Goal: Task Accomplishment & Management: Use online tool/utility

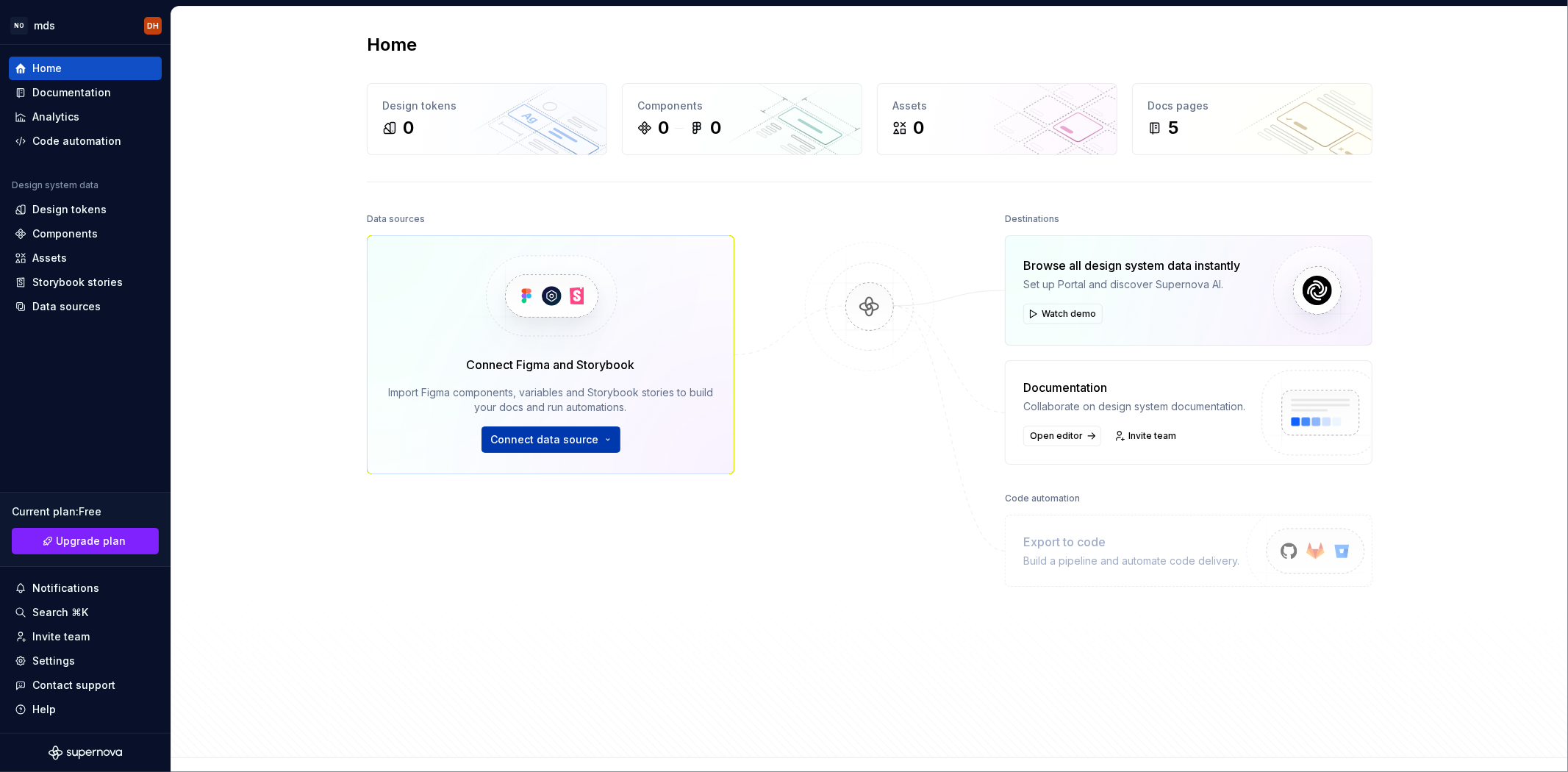
click at [585, 436] on span "Connect data source" at bounding box center [545, 439] width 108 height 15
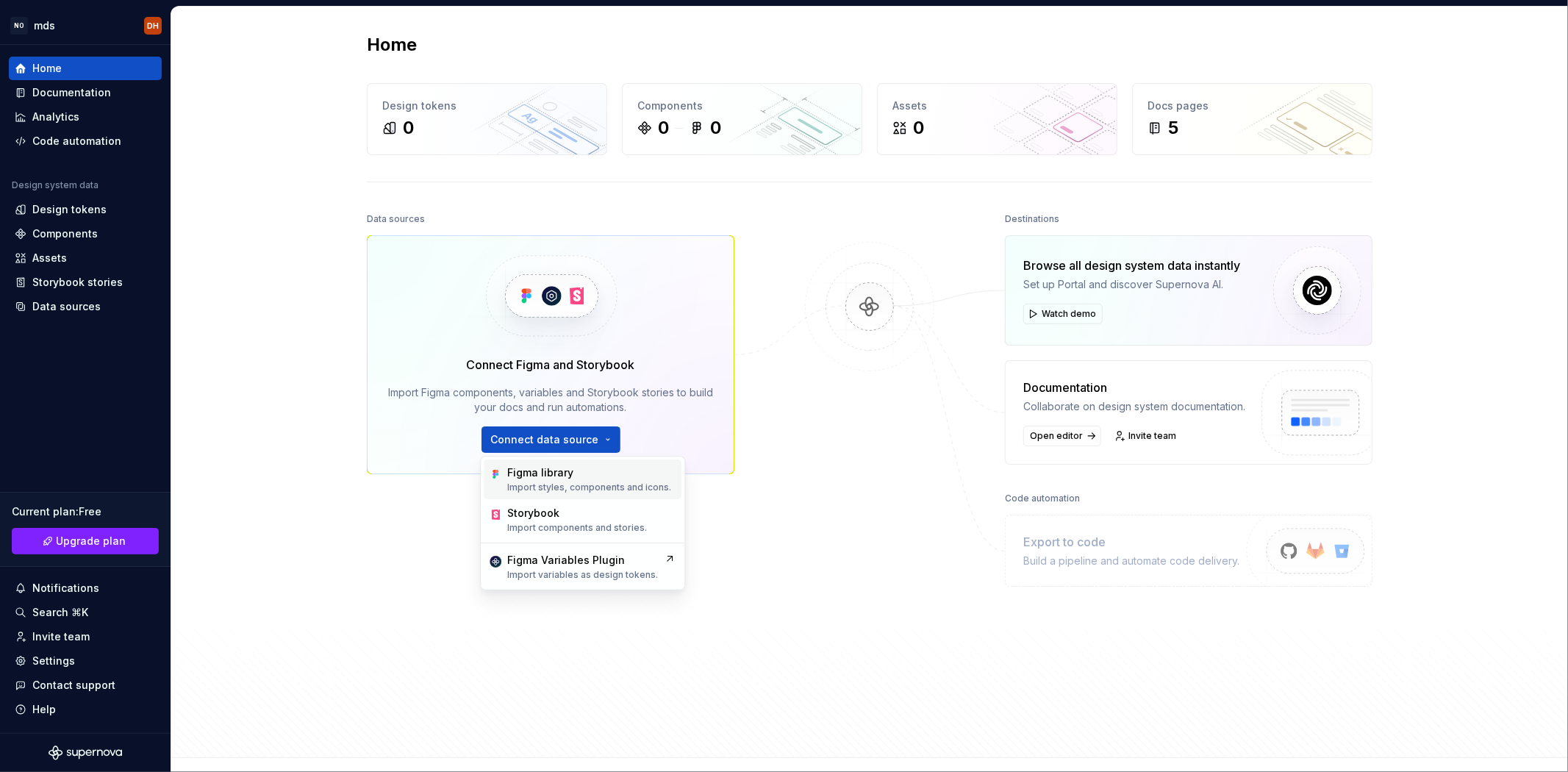
click at [566, 471] on div "Figma library" at bounding box center [540, 473] width 67 height 15
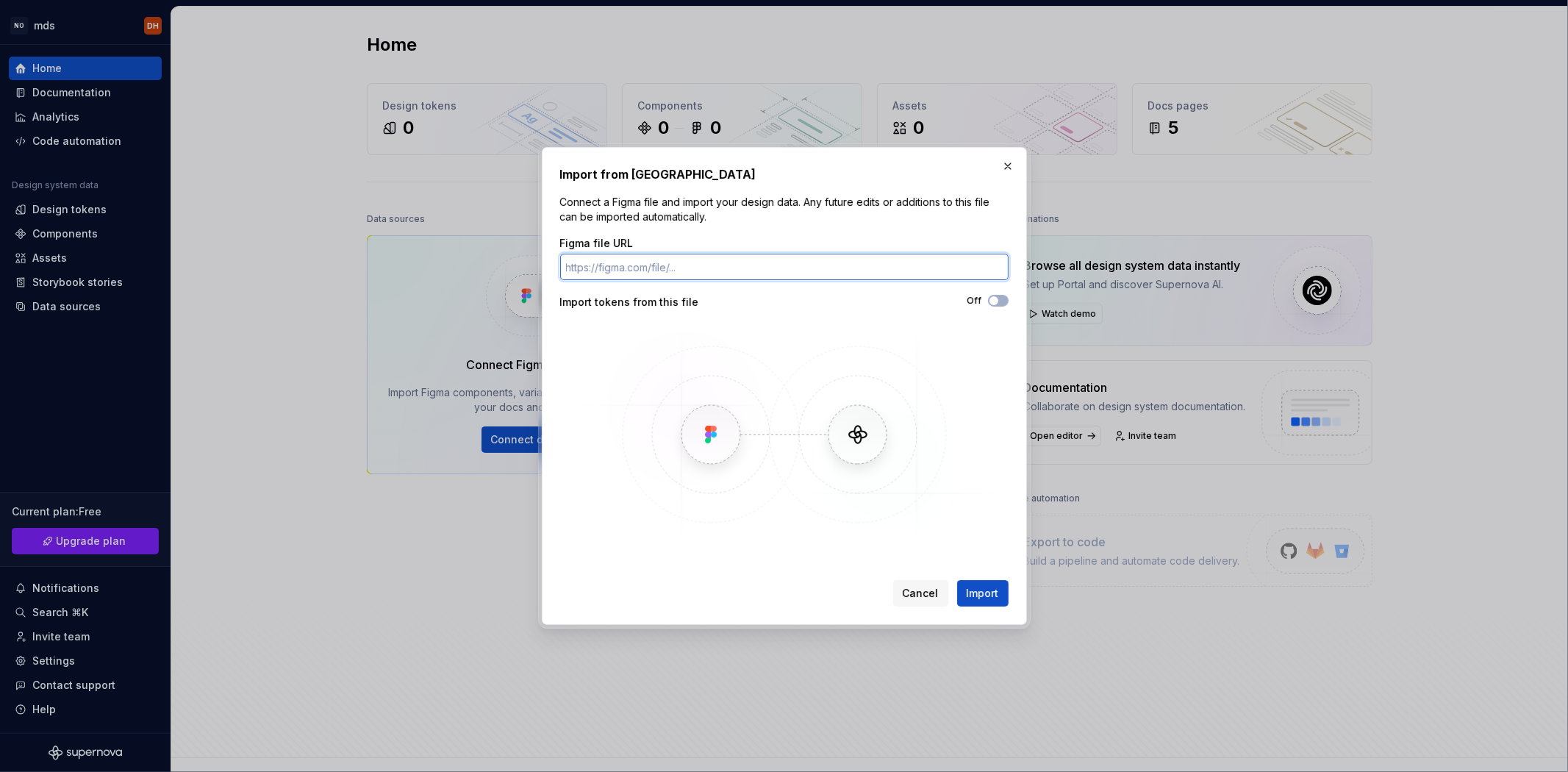
click at [758, 267] on input "Figma file URL" at bounding box center [784, 266] width 448 height 26
paste input "[URL][DOMAIN_NAME]"
type input "[URL][DOMAIN_NAME]"
click at [988, 597] on span "Import" at bounding box center [982, 593] width 32 height 15
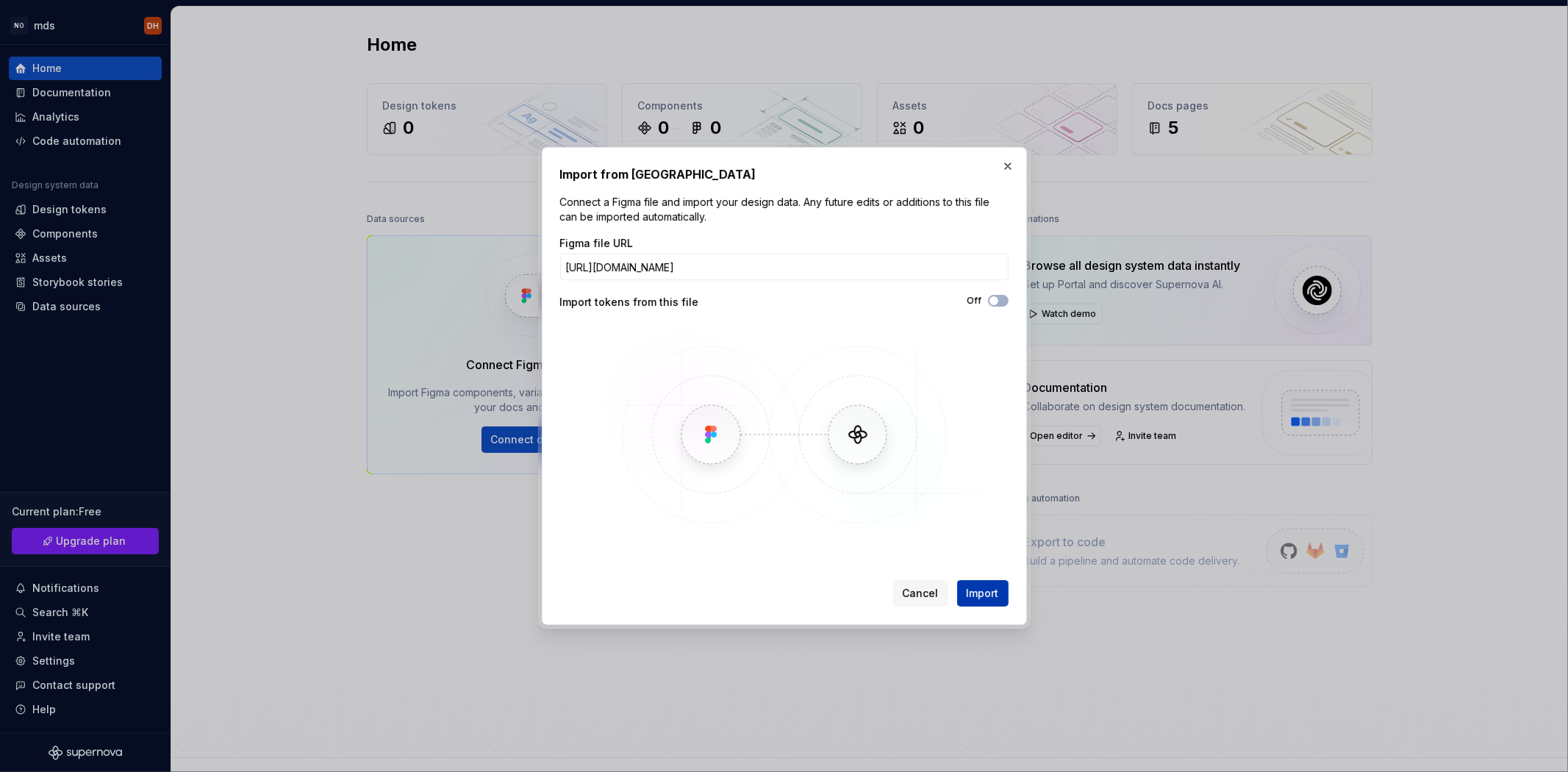
scroll to position [0, 0]
click at [990, 307] on div "Off" at bounding box center [897, 302] width 224 height 15
click at [995, 299] on span "button" at bounding box center [994, 301] width 9 height 9
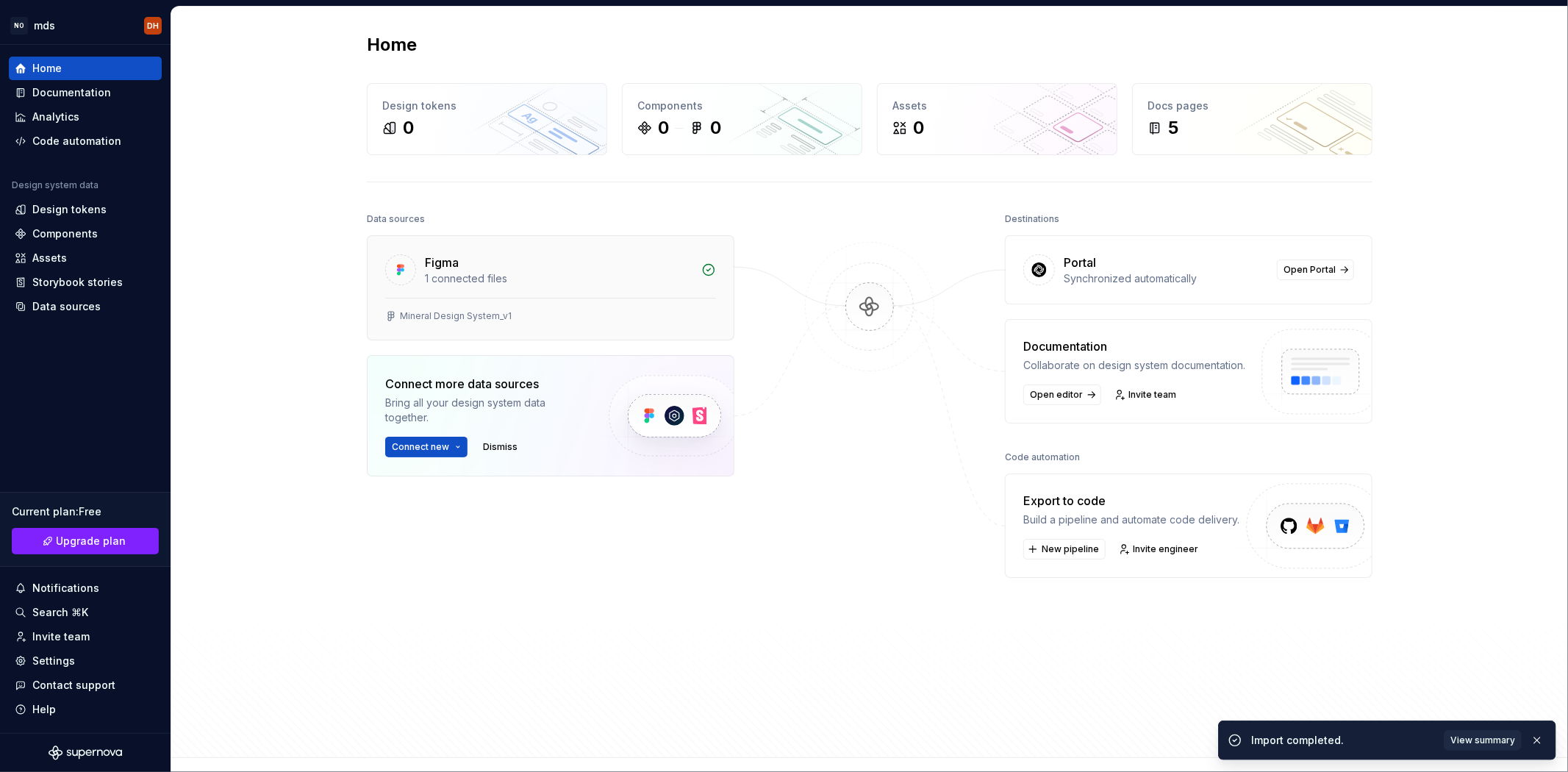
click at [422, 312] on div "Mineral Design System_v1" at bounding box center [456, 315] width 112 height 12
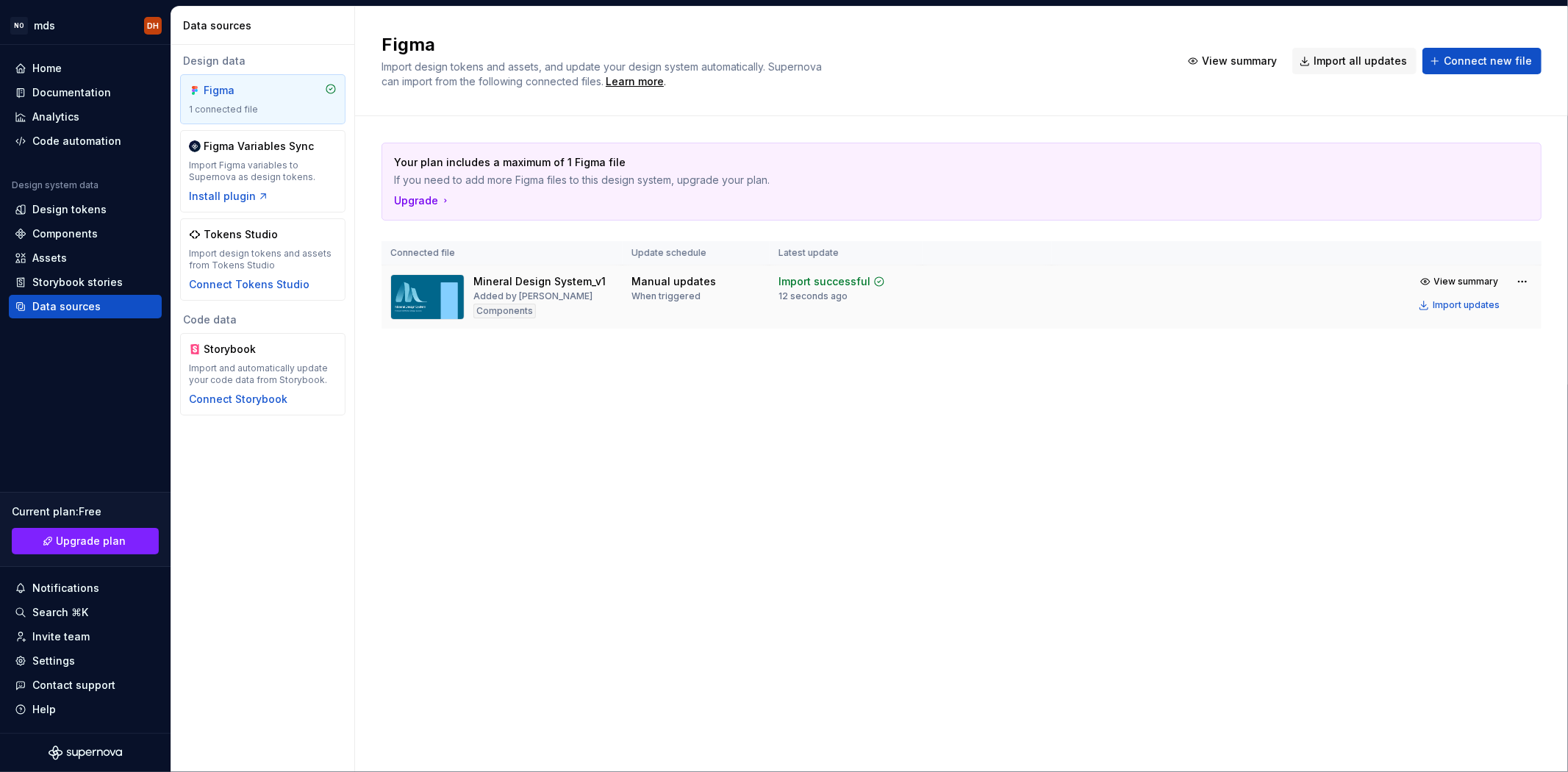
click at [545, 287] on div "Mineral Design System_v1" at bounding box center [538, 282] width 132 height 15
click at [86, 226] on div "Components" at bounding box center [65, 233] width 66 height 15
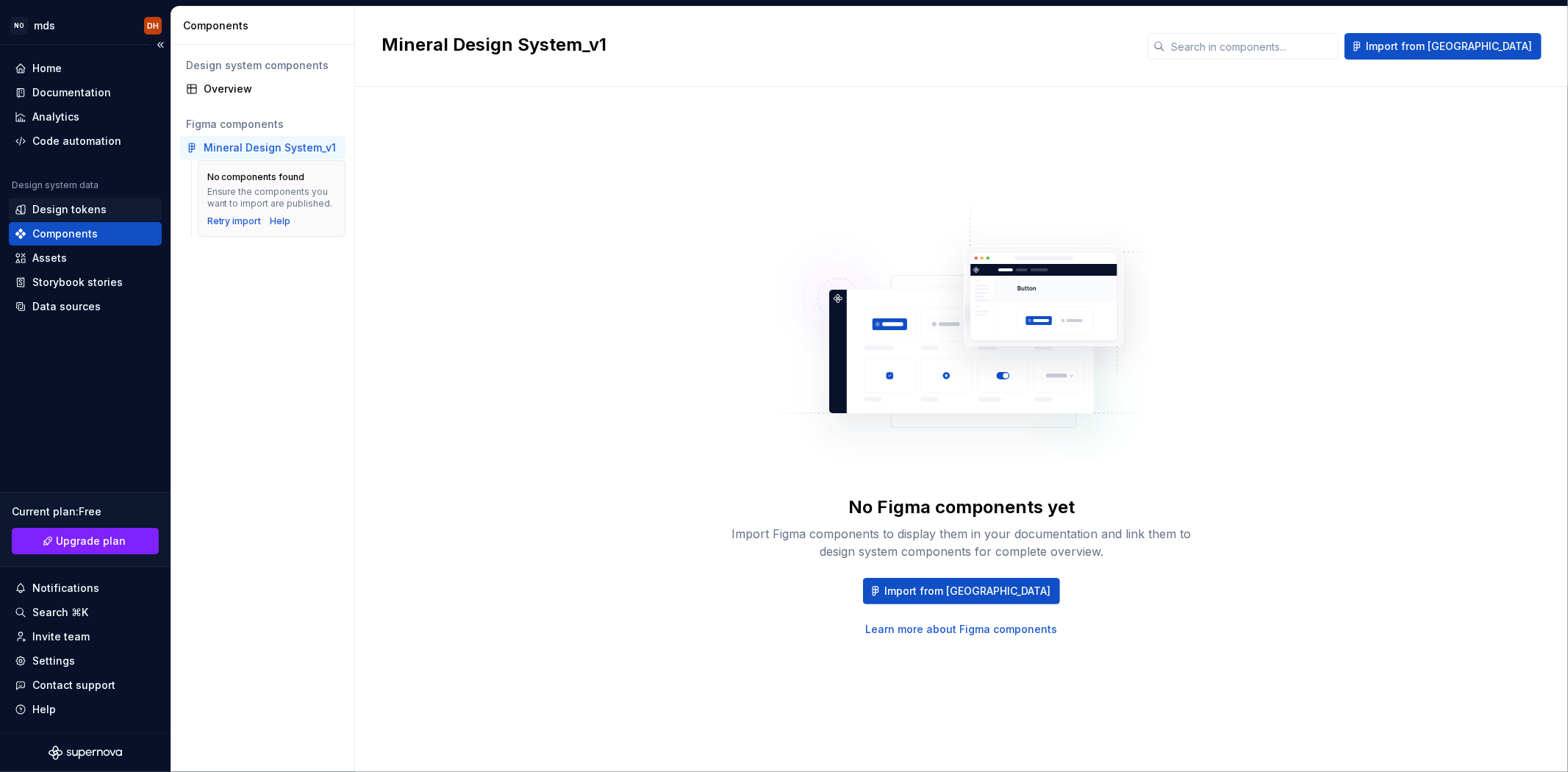
click at [99, 207] on div "Design tokens" at bounding box center [68, 210] width 74 height 15
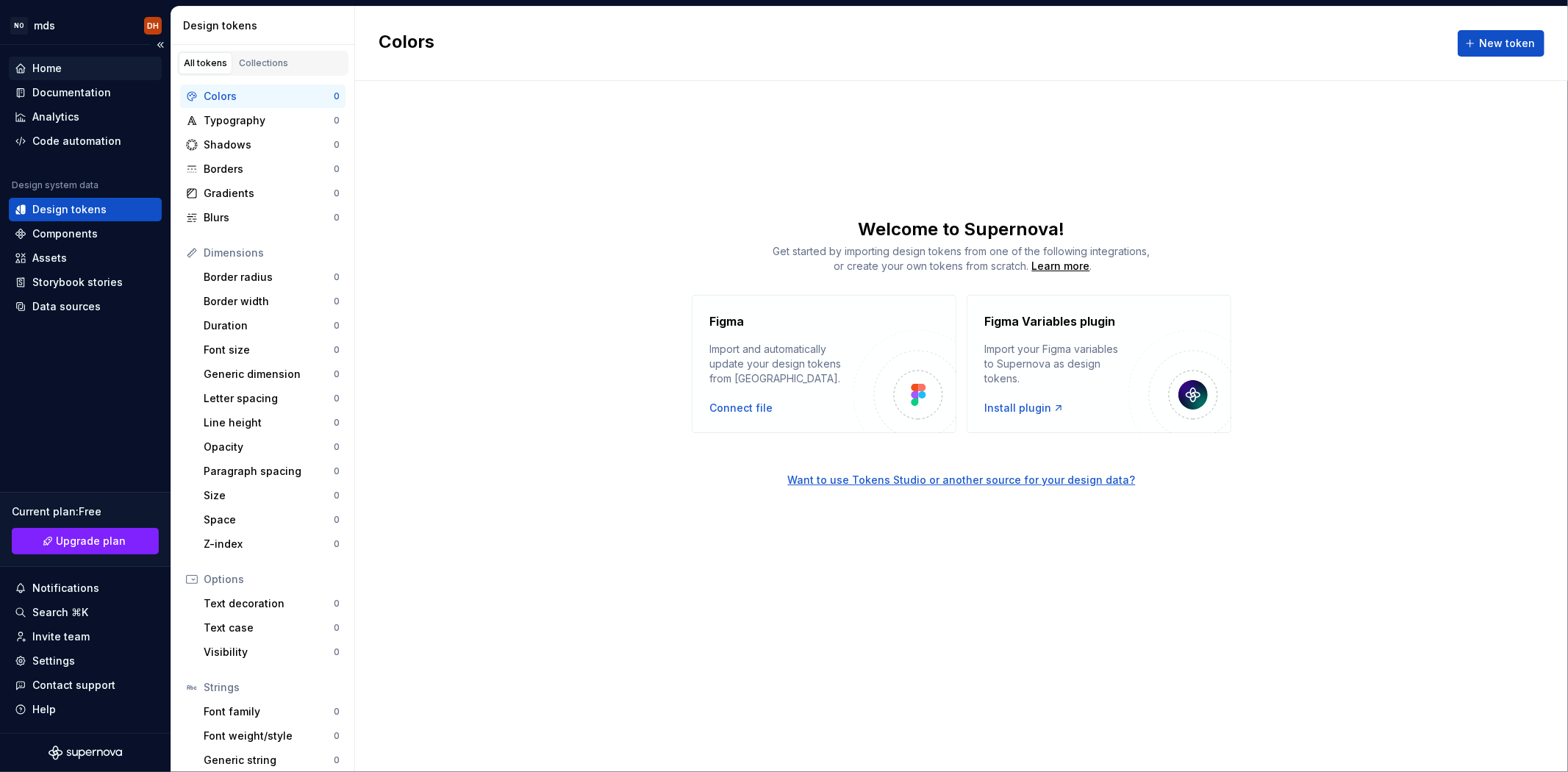
click at [91, 63] on div "Home" at bounding box center [85, 68] width 141 height 15
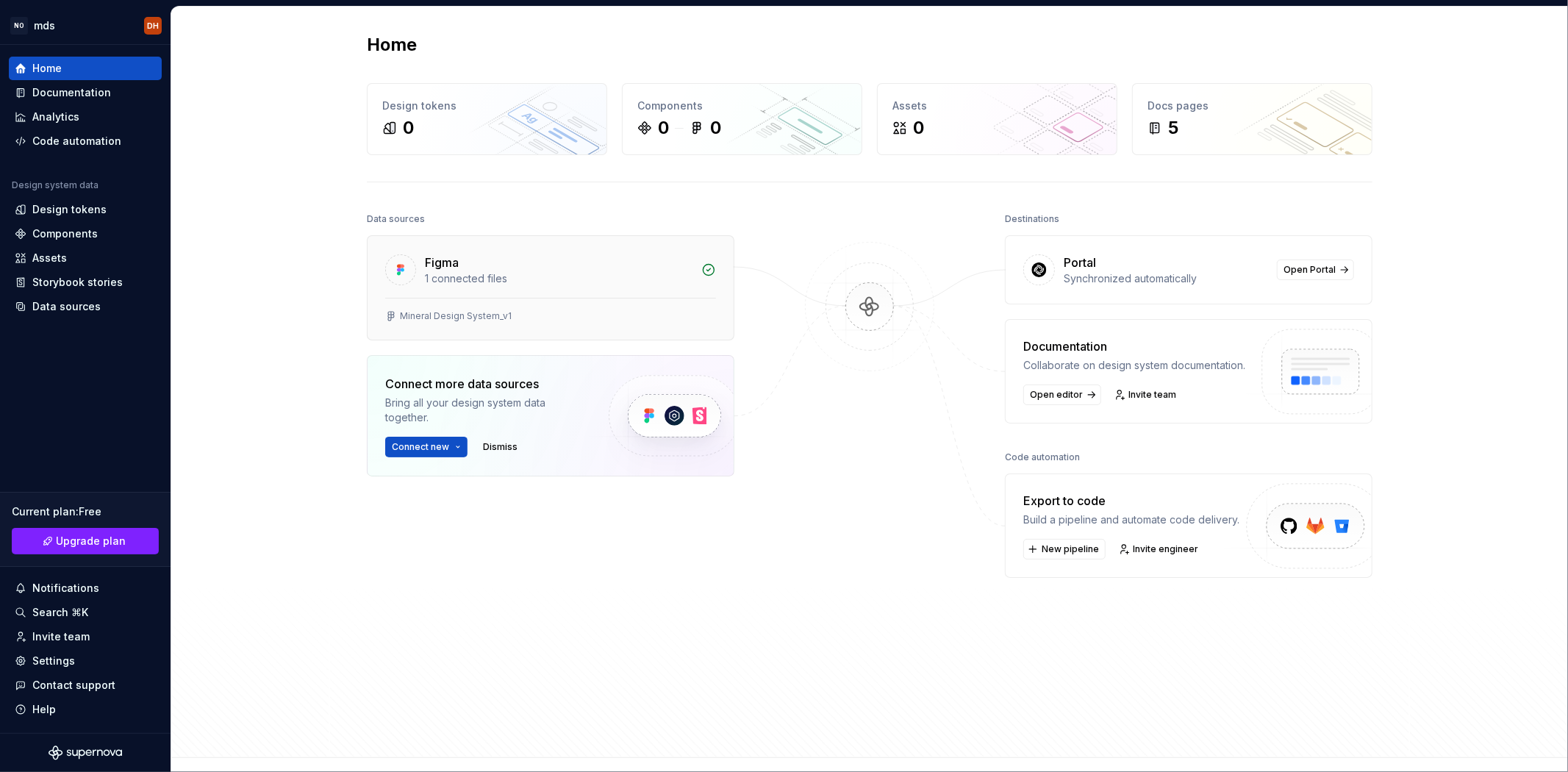
click at [489, 280] on div "1 connected files" at bounding box center [559, 279] width 268 height 15
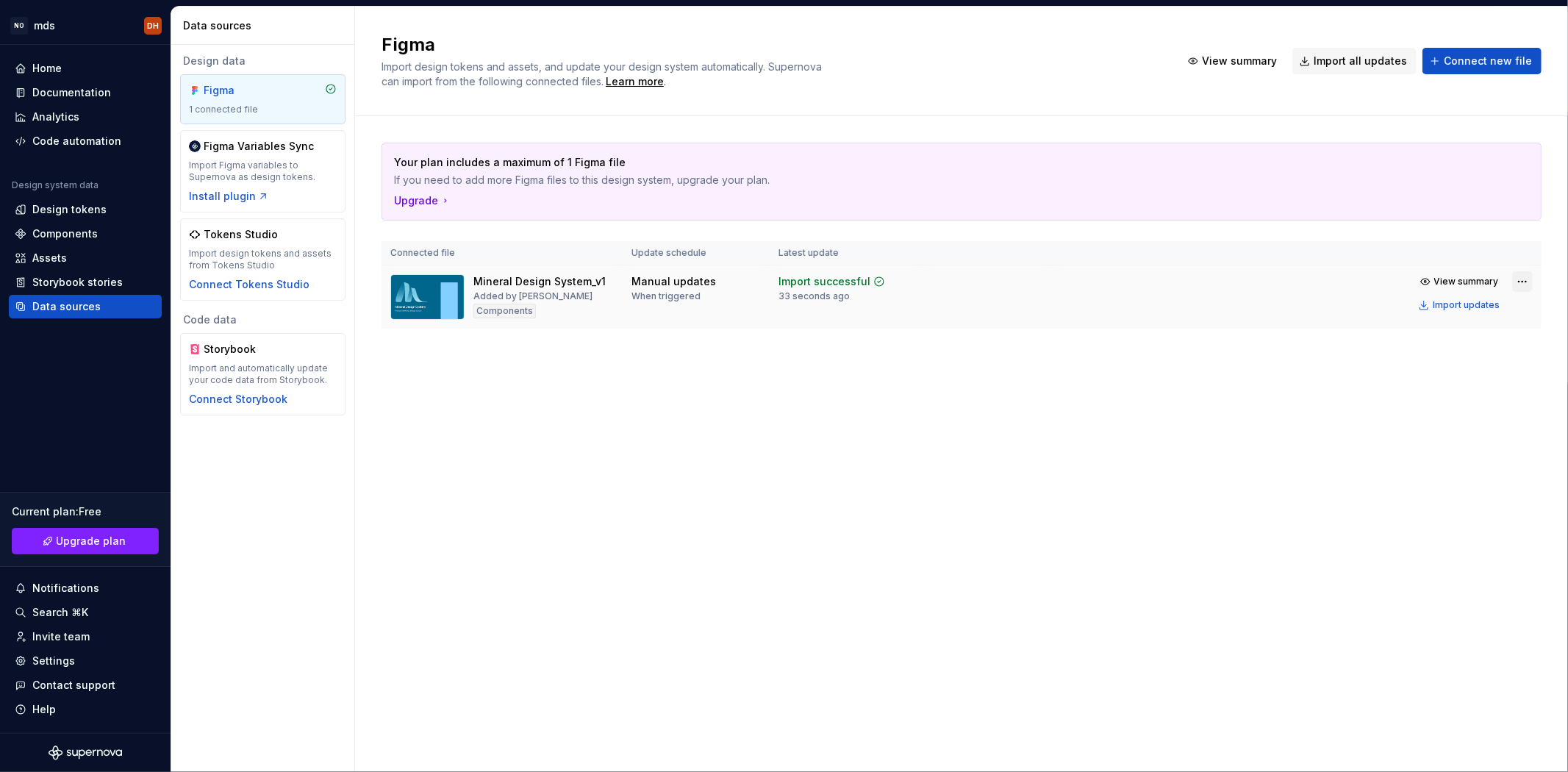
click at [1529, 281] on html "NO mds DH Home Documentation Analytics Code automation Design system data Desig…" at bounding box center [784, 386] width 1568 height 772
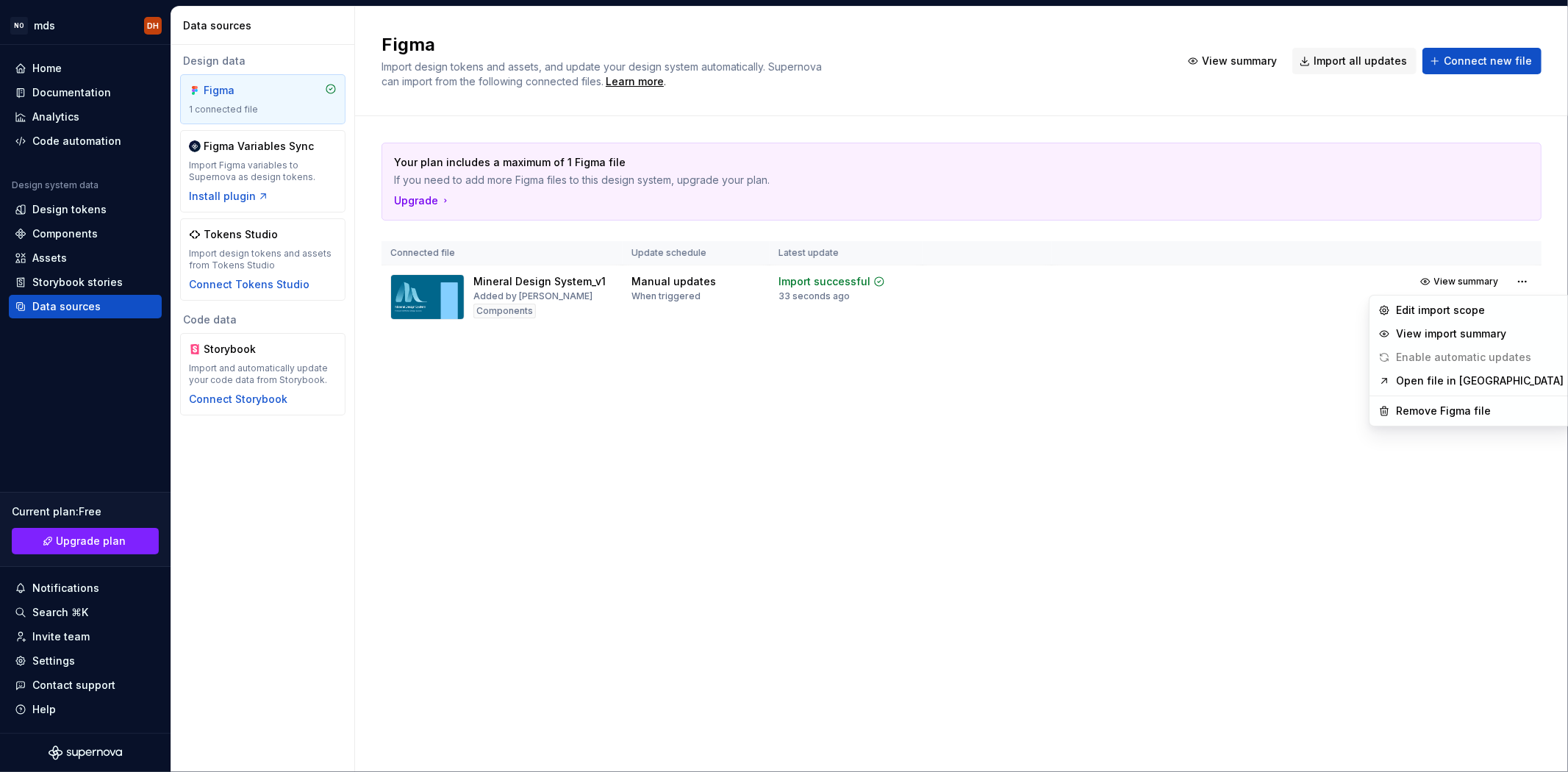
click at [1453, 379] on link "Open file in [GEOGRAPHIC_DATA]" at bounding box center [1480, 381] width 168 height 15
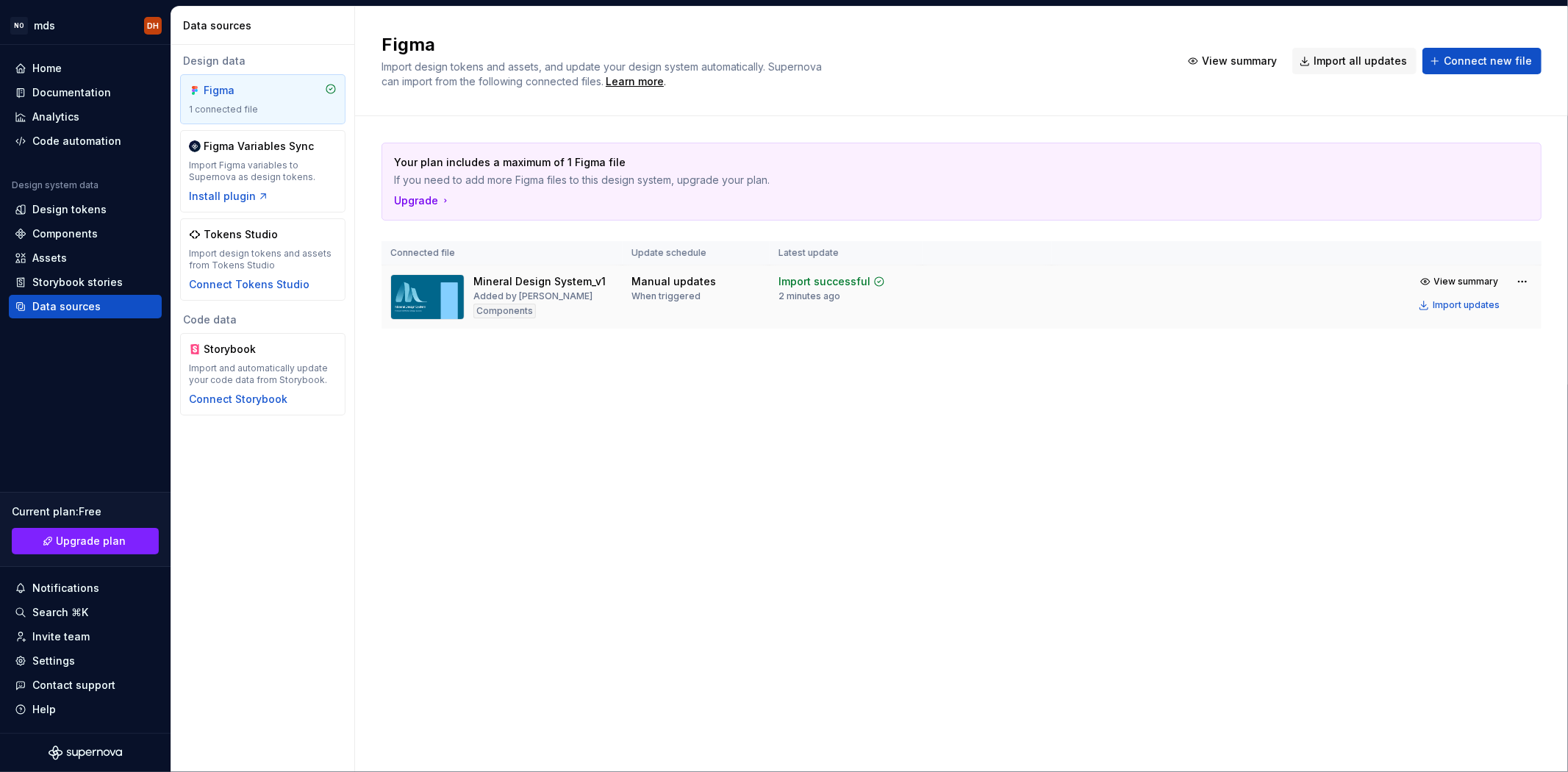
click at [523, 280] on div "Mineral Design System_v1" at bounding box center [538, 282] width 132 height 15
click at [63, 200] on div "Design tokens" at bounding box center [86, 210] width 153 height 24
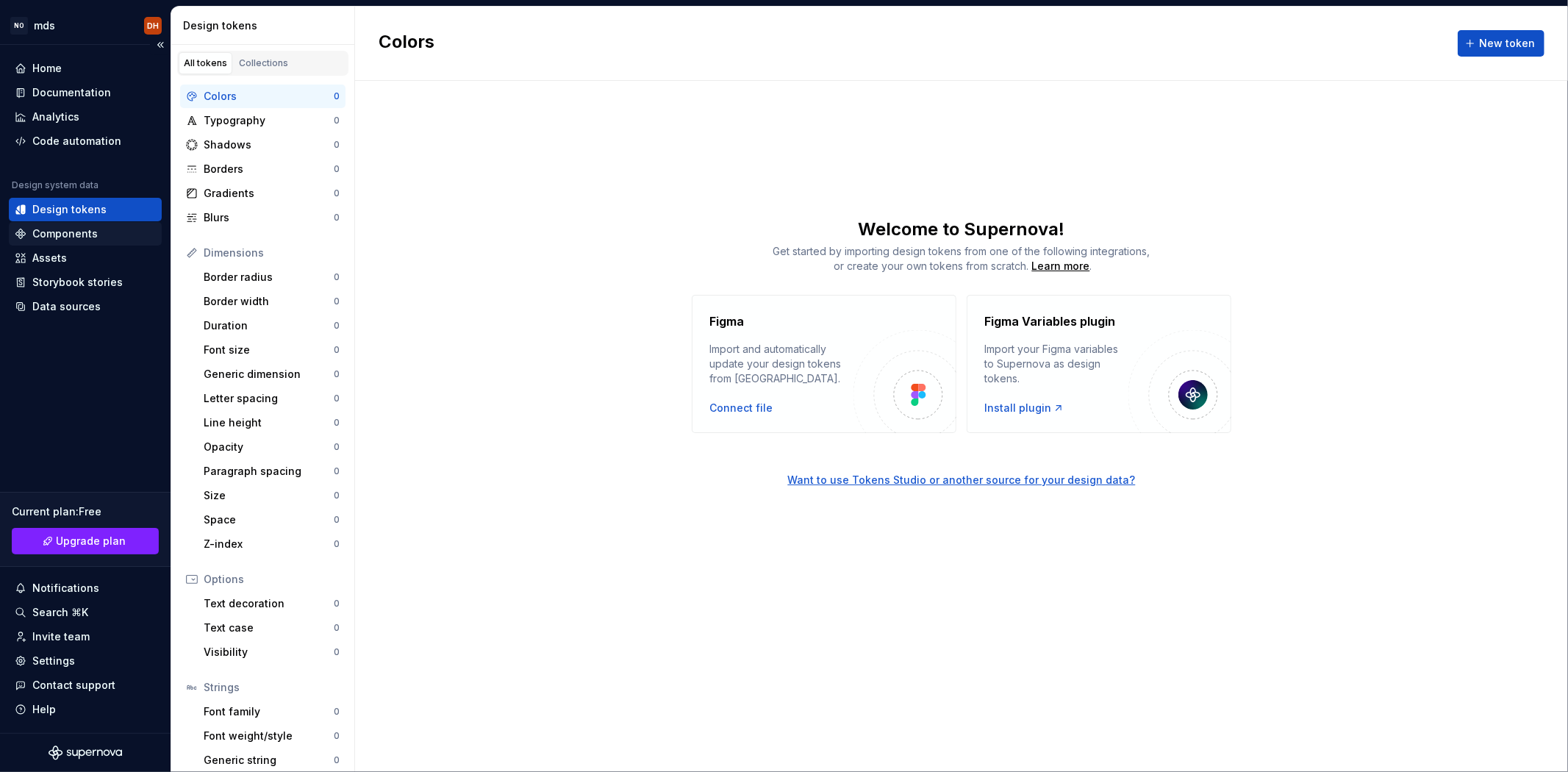
click at [67, 223] on div "Components" at bounding box center [86, 234] width 153 height 24
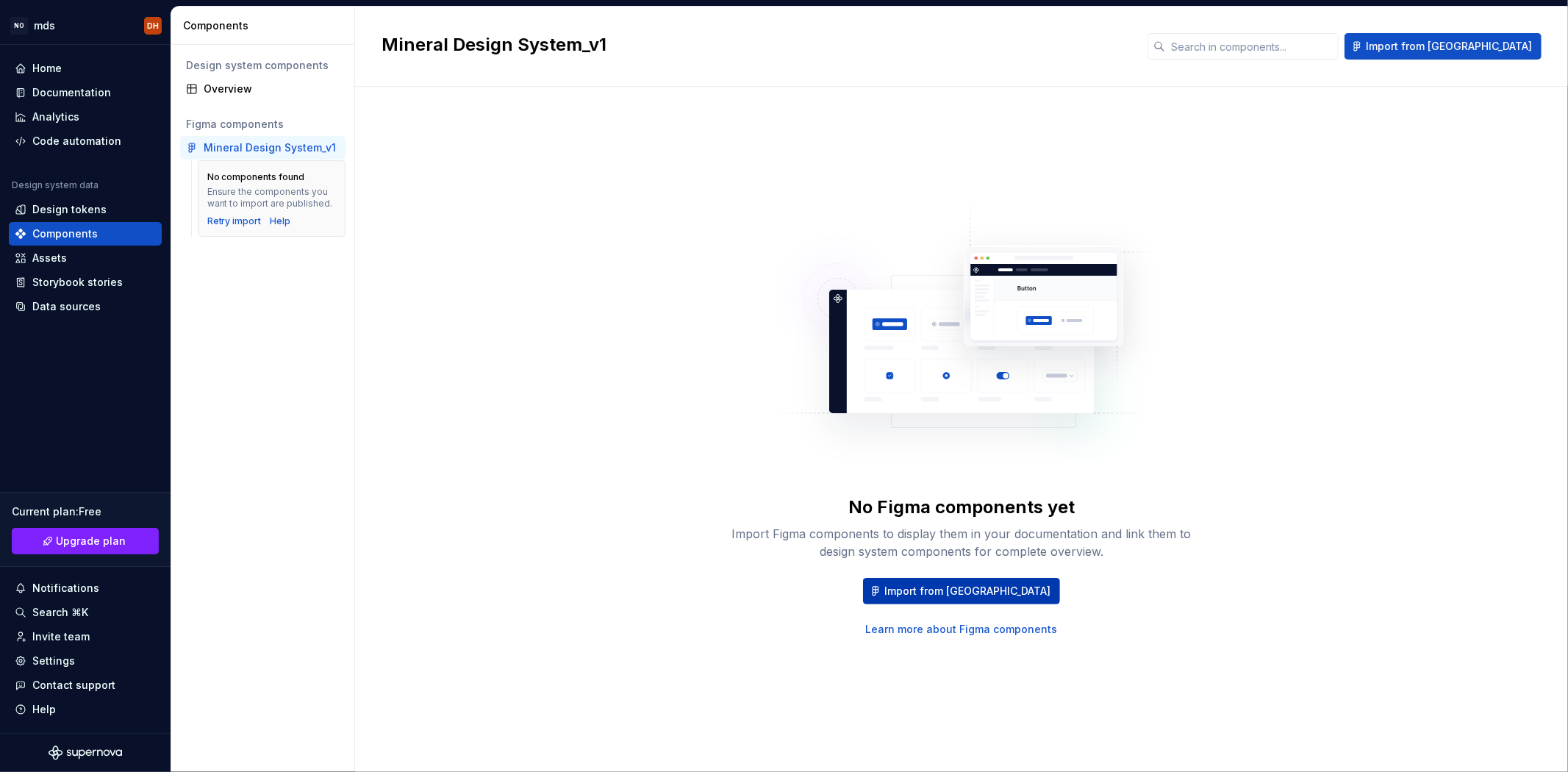
click at [954, 583] on span "Import from [GEOGRAPHIC_DATA]" at bounding box center [967, 591] width 166 height 15
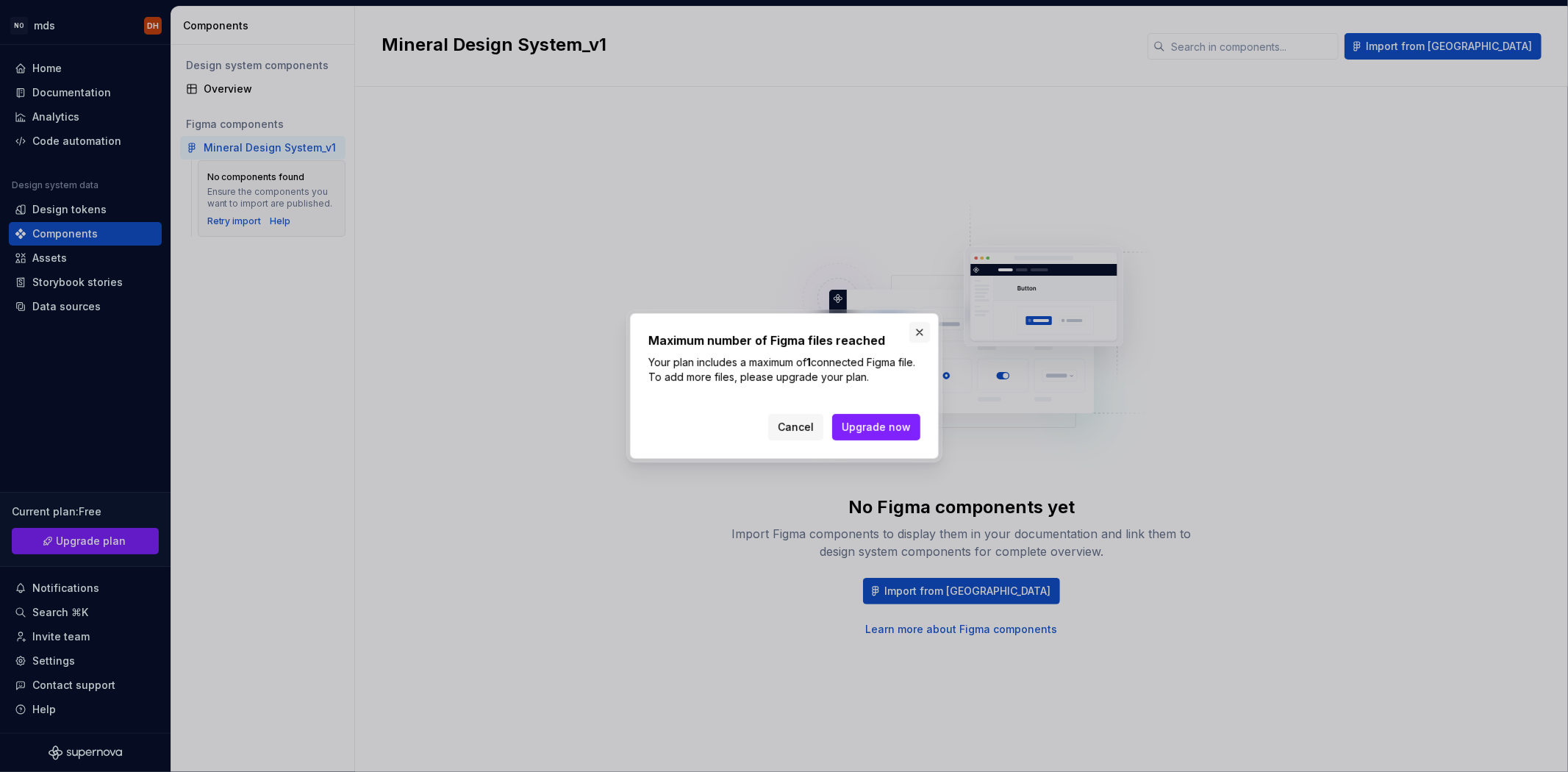
click at [909, 331] on button "button" at bounding box center [919, 332] width 21 height 21
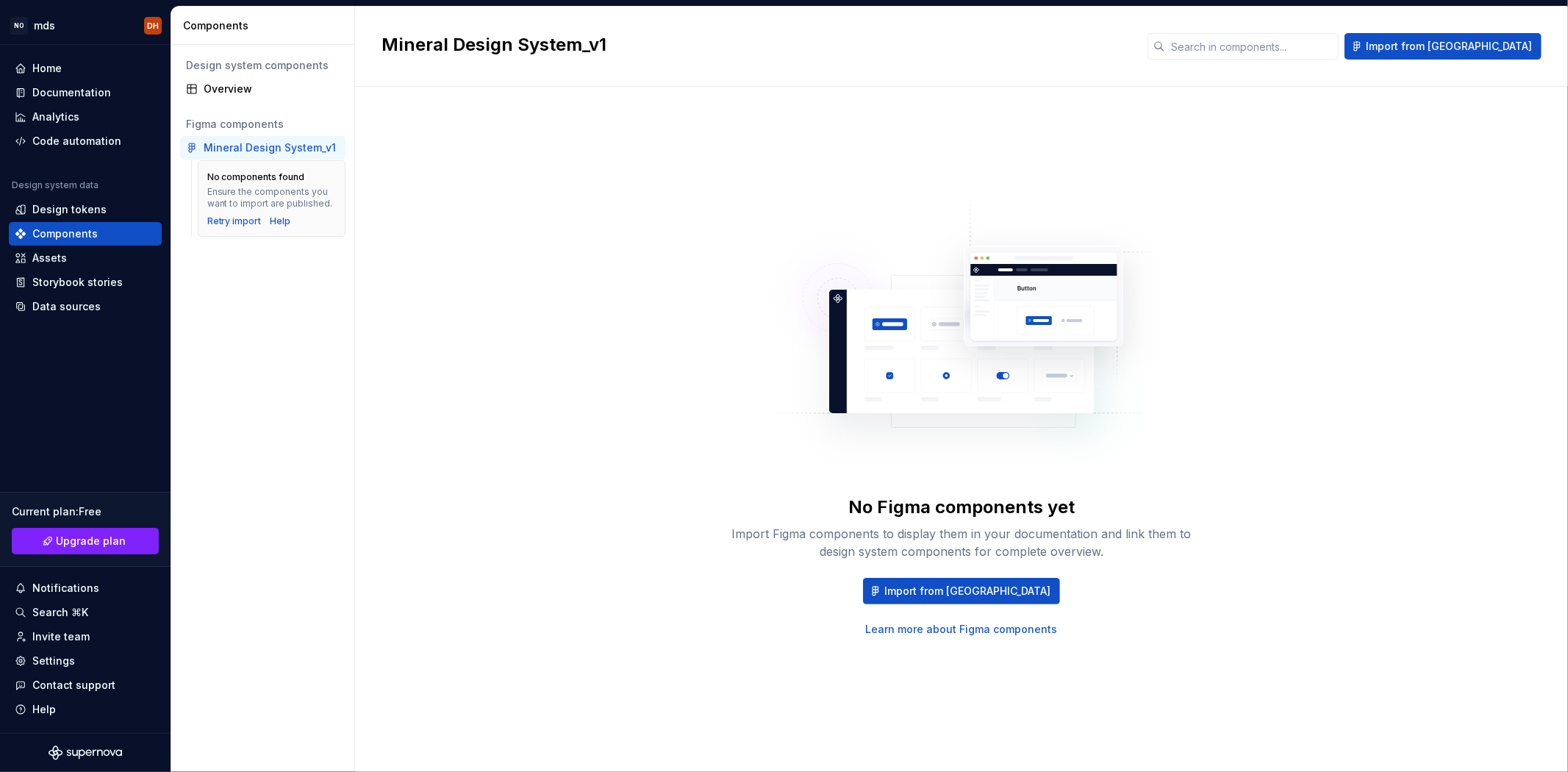
click at [252, 184] on div "No components found Ensure the components you want to import are published." at bounding box center [271, 190] width 128 height 38
click at [228, 219] on div "Retry import" at bounding box center [234, 221] width 55 height 12
click at [70, 137] on div "Code automation" at bounding box center [77, 141] width 89 height 15
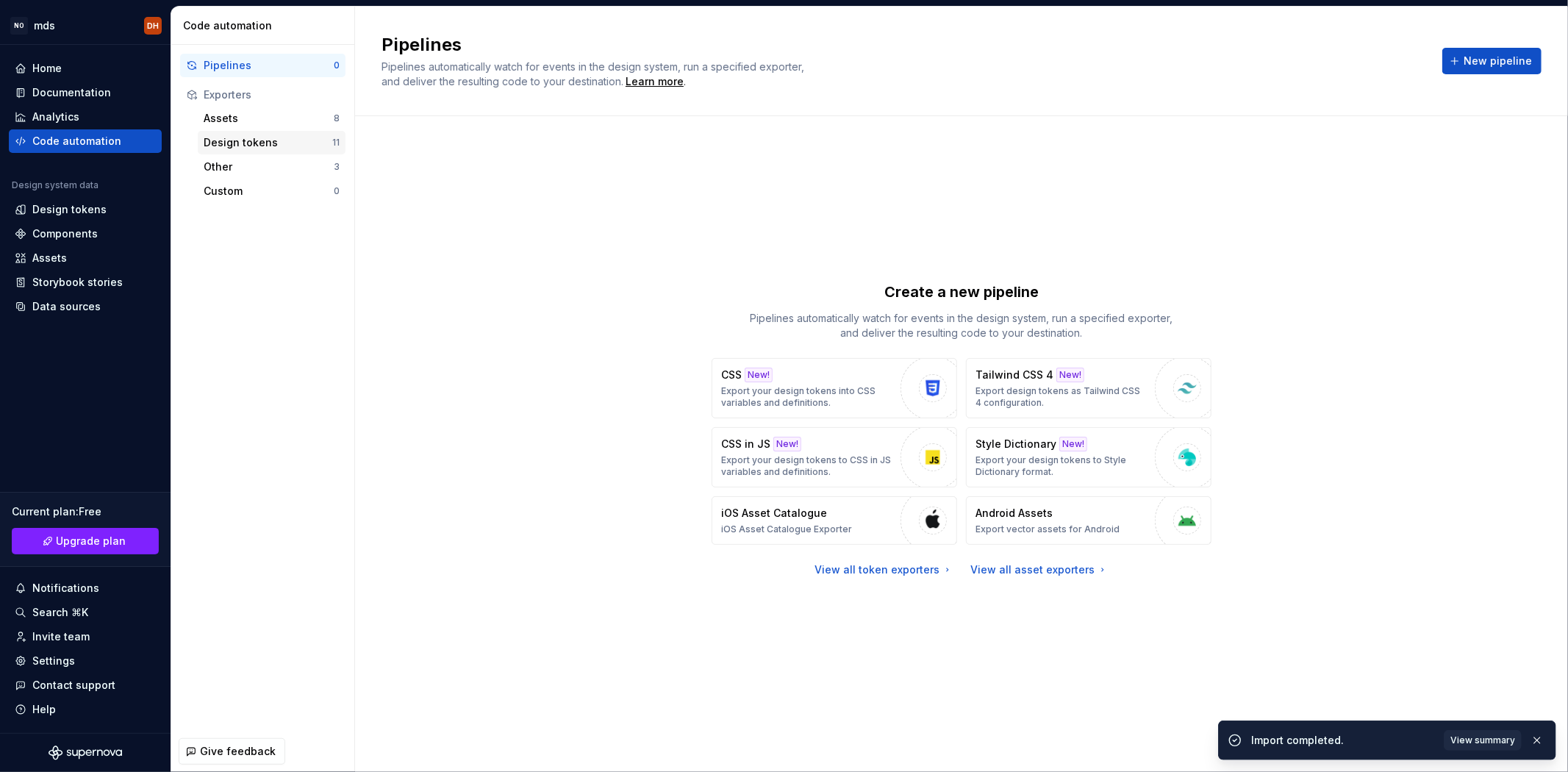
click at [295, 137] on div "Design tokens" at bounding box center [267, 142] width 128 height 15
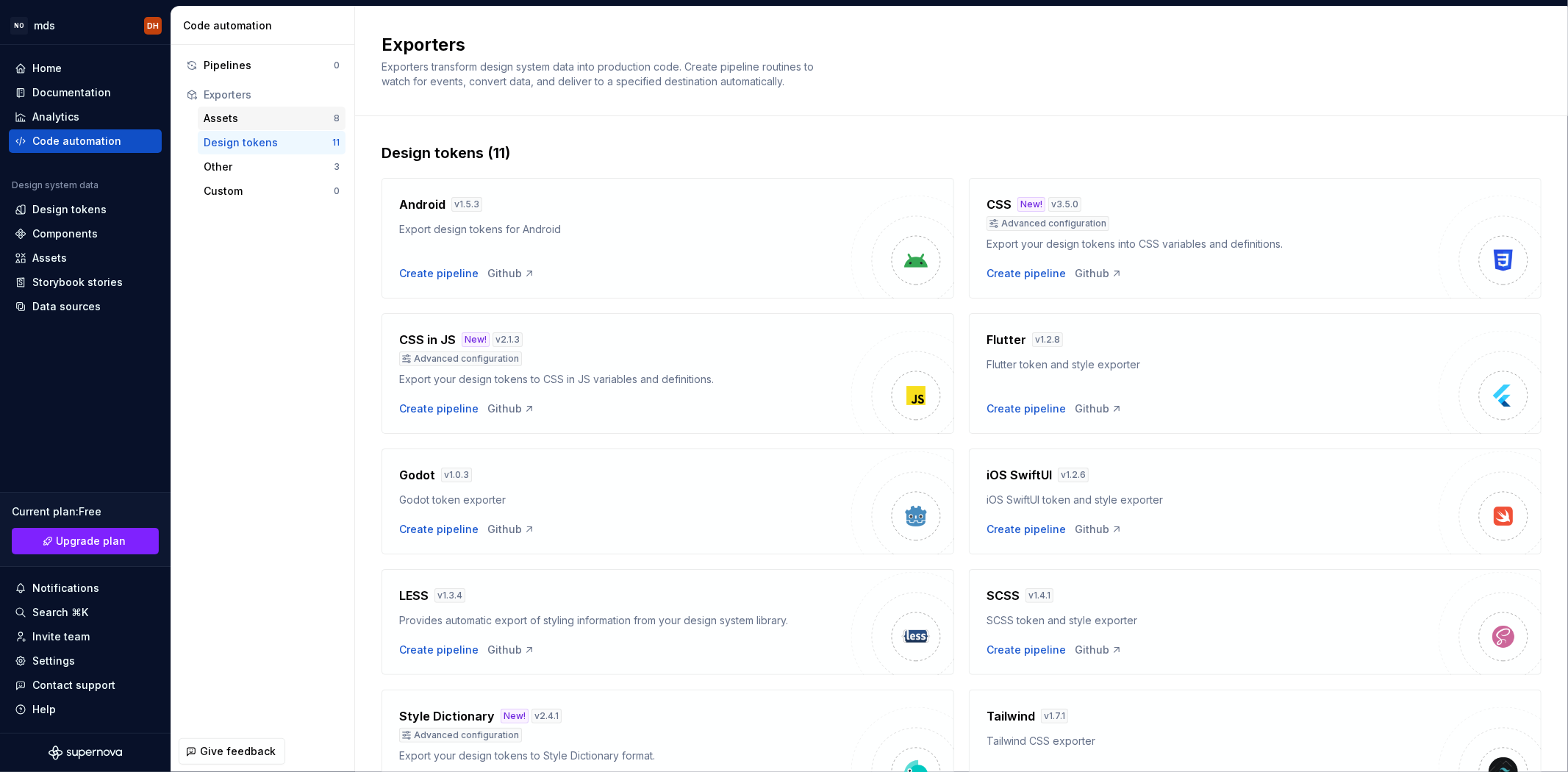
click at [229, 116] on div "Assets" at bounding box center [268, 118] width 130 height 15
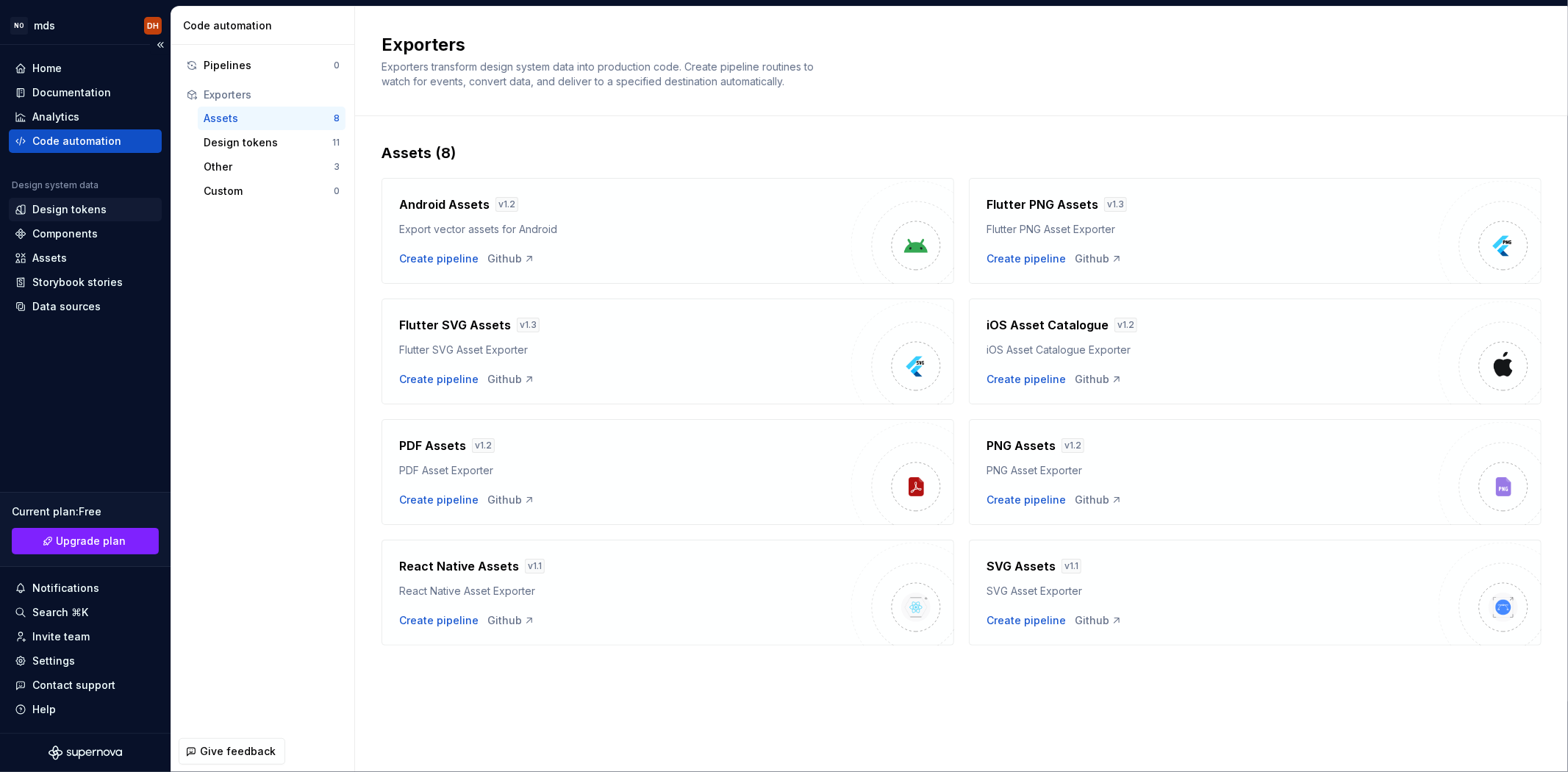
click at [83, 210] on div "Design tokens" at bounding box center [68, 210] width 74 height 15
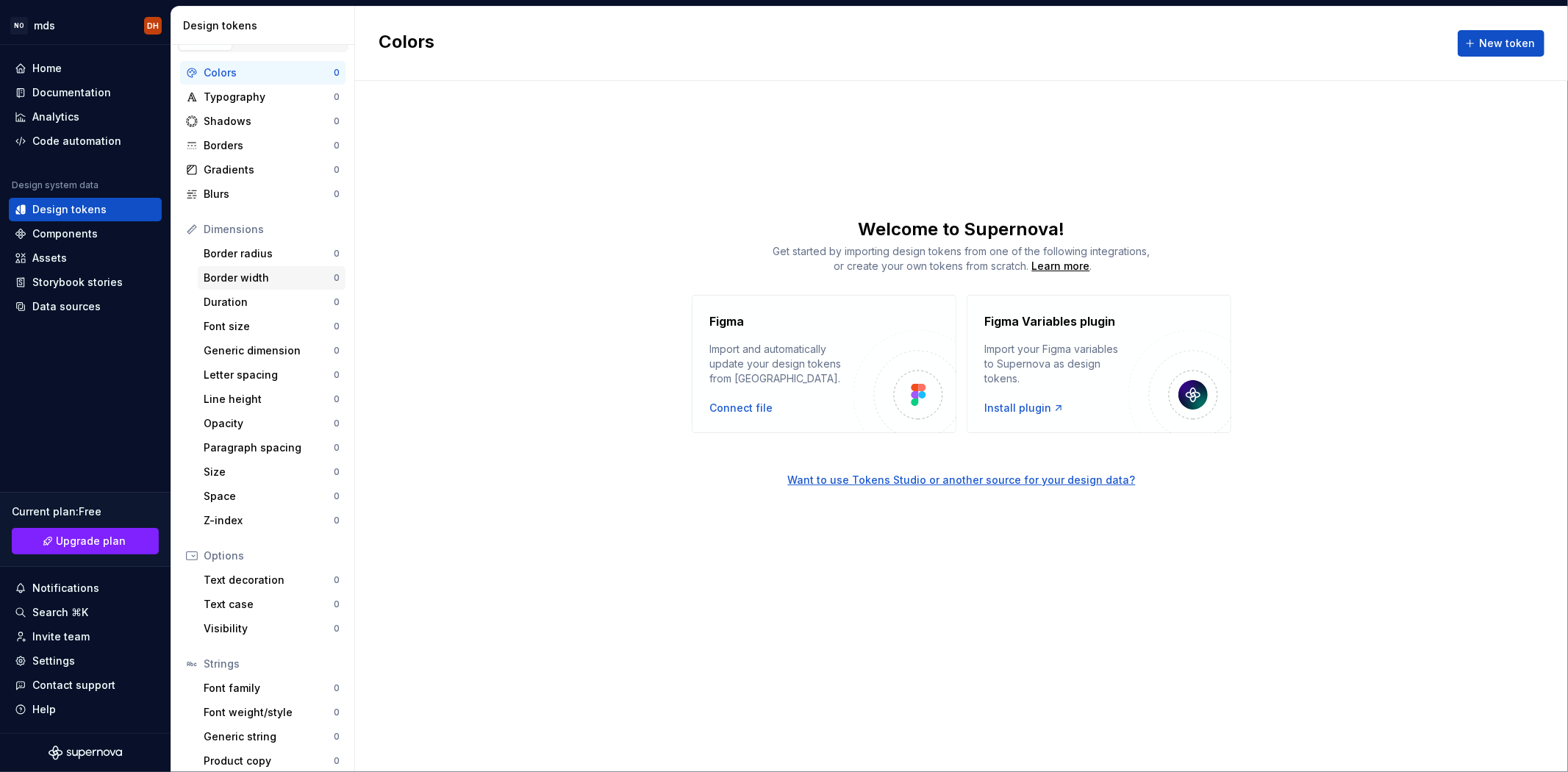
scroll to position [32, 0]
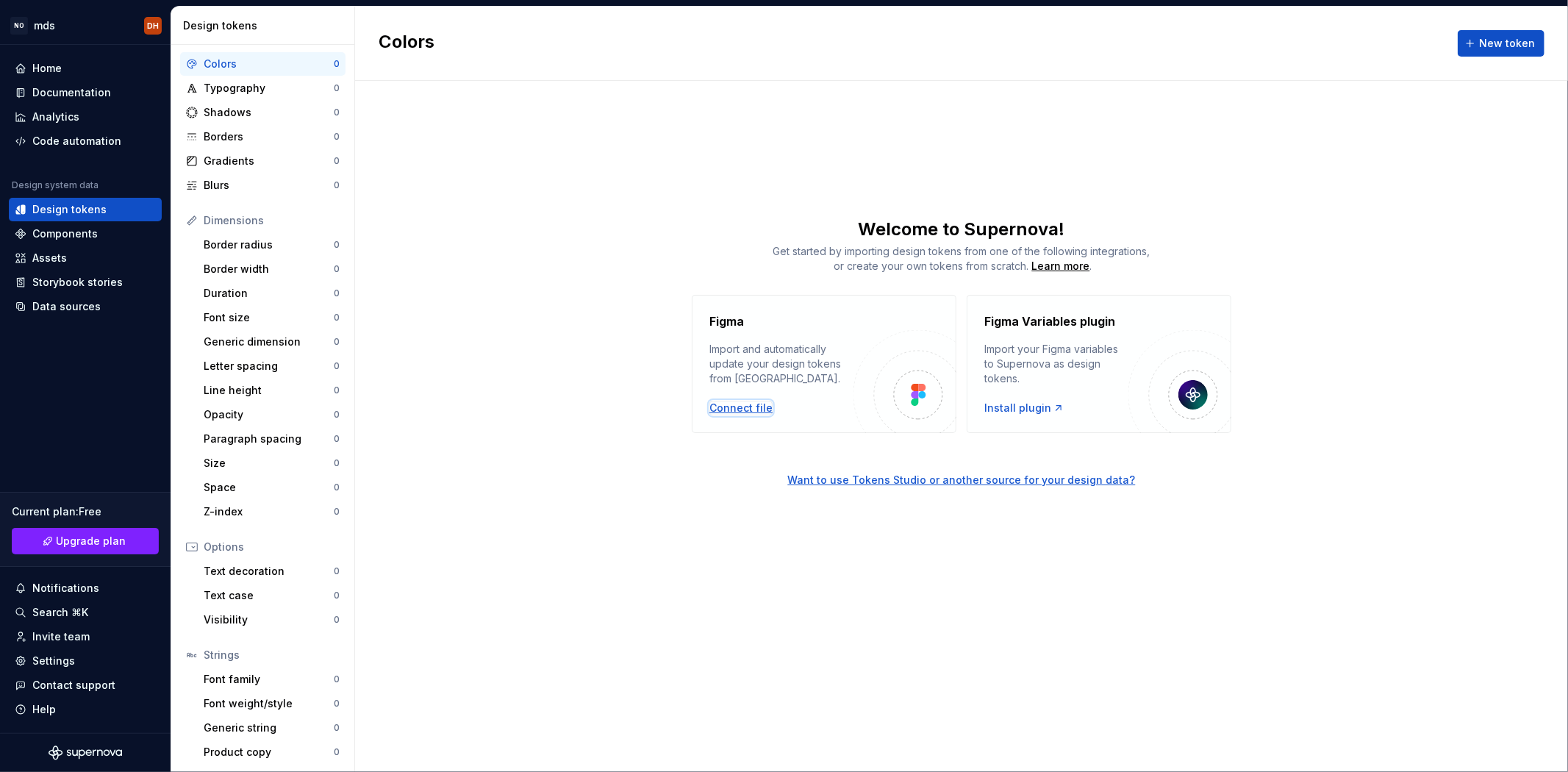
click at [732, 401] on div "Connect file" at bounding box center [740, 408] width 63 height 15
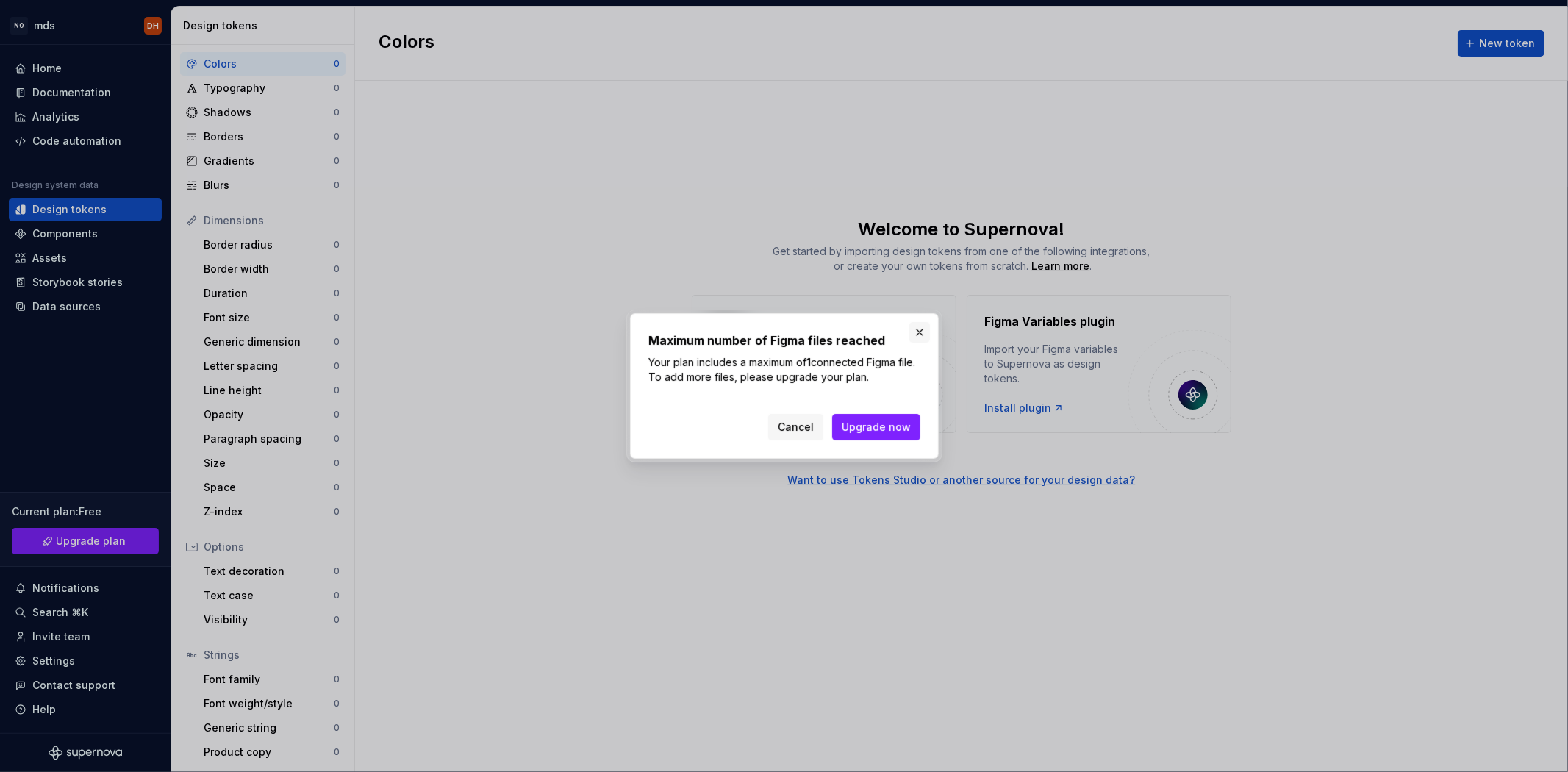
click at [913, 329] on button "button" at bounding box center [919, 332] width 21 height 21
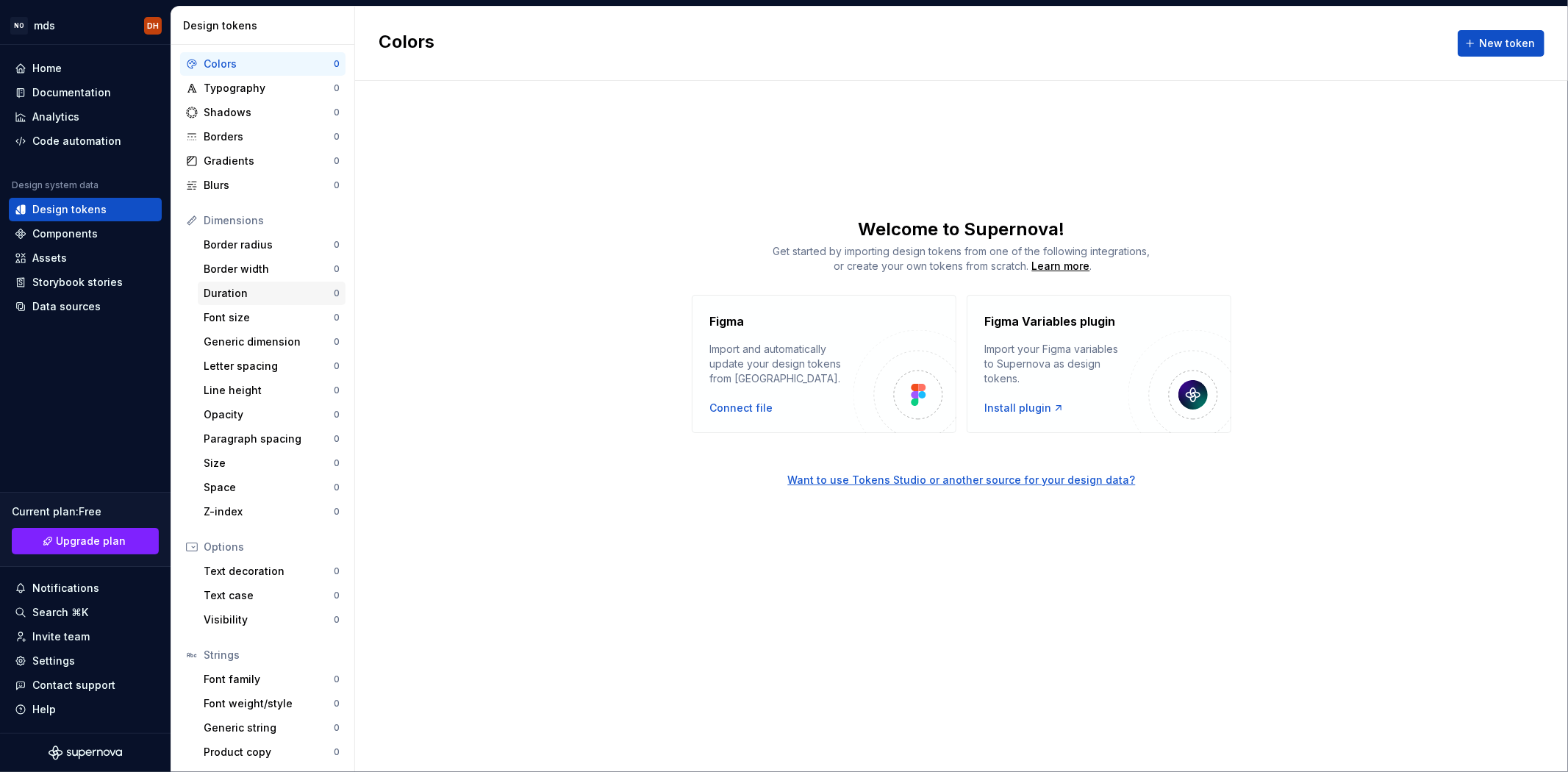
scroll to position [0, 0]
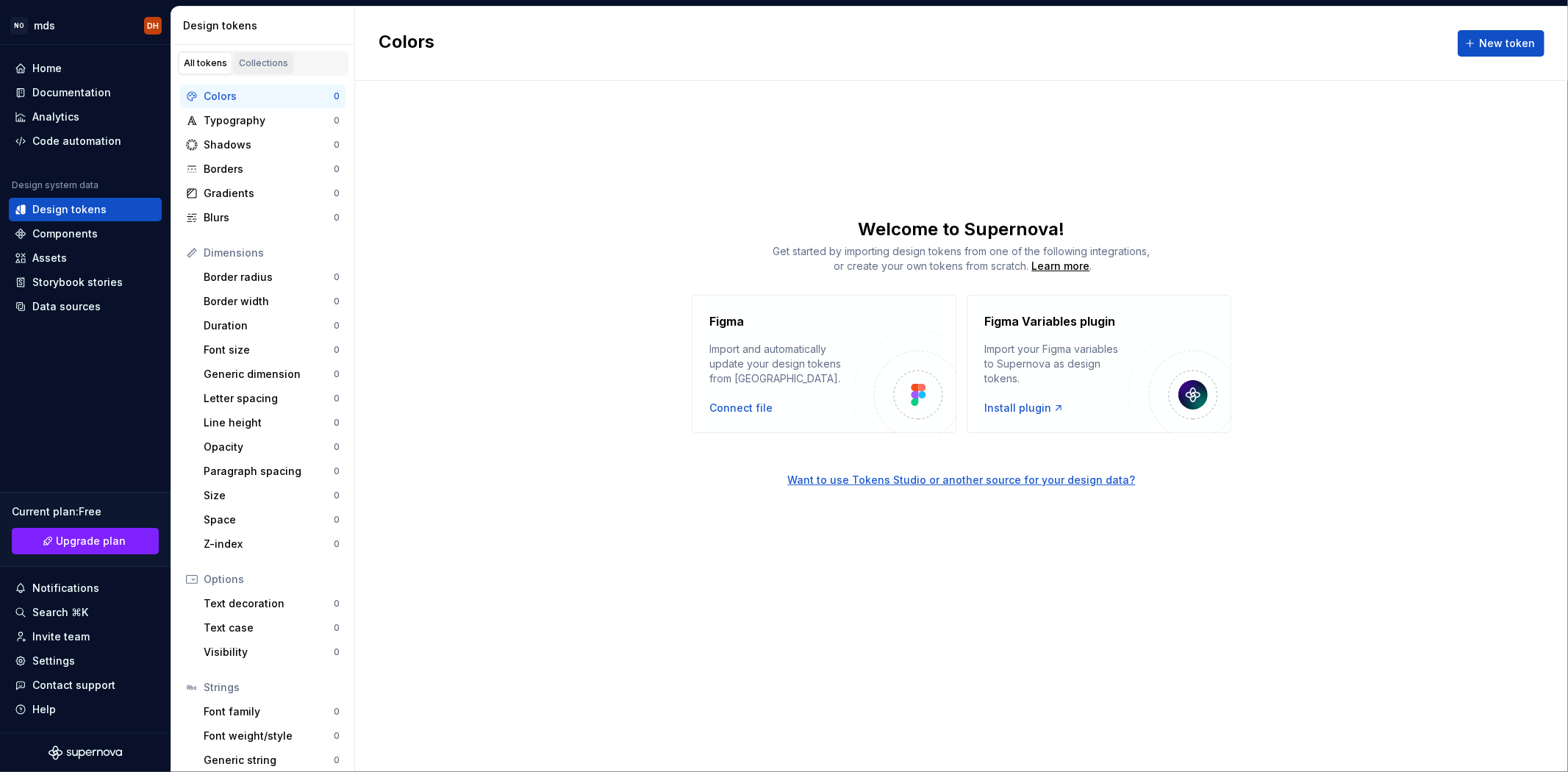
click at [245, 65] on div "Collections" at bounding box center [263, 63] width 49 height 12
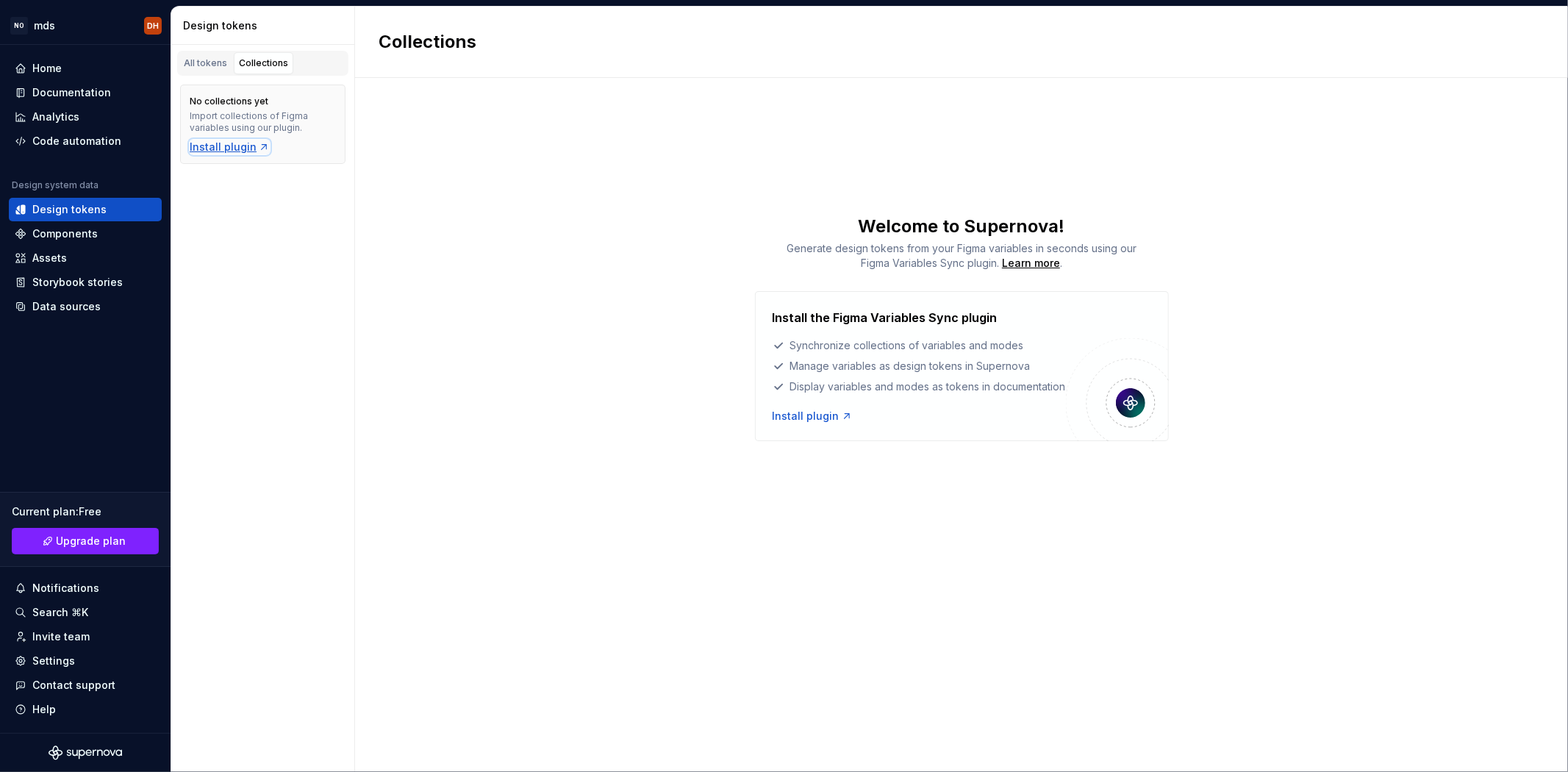
click at [224, 151] on div "Install plugin" at bounding box center [230, 147] width 80 height 15
click at [72, 233] on div "Components" at bounding box center [65, 233] width 66 height 15
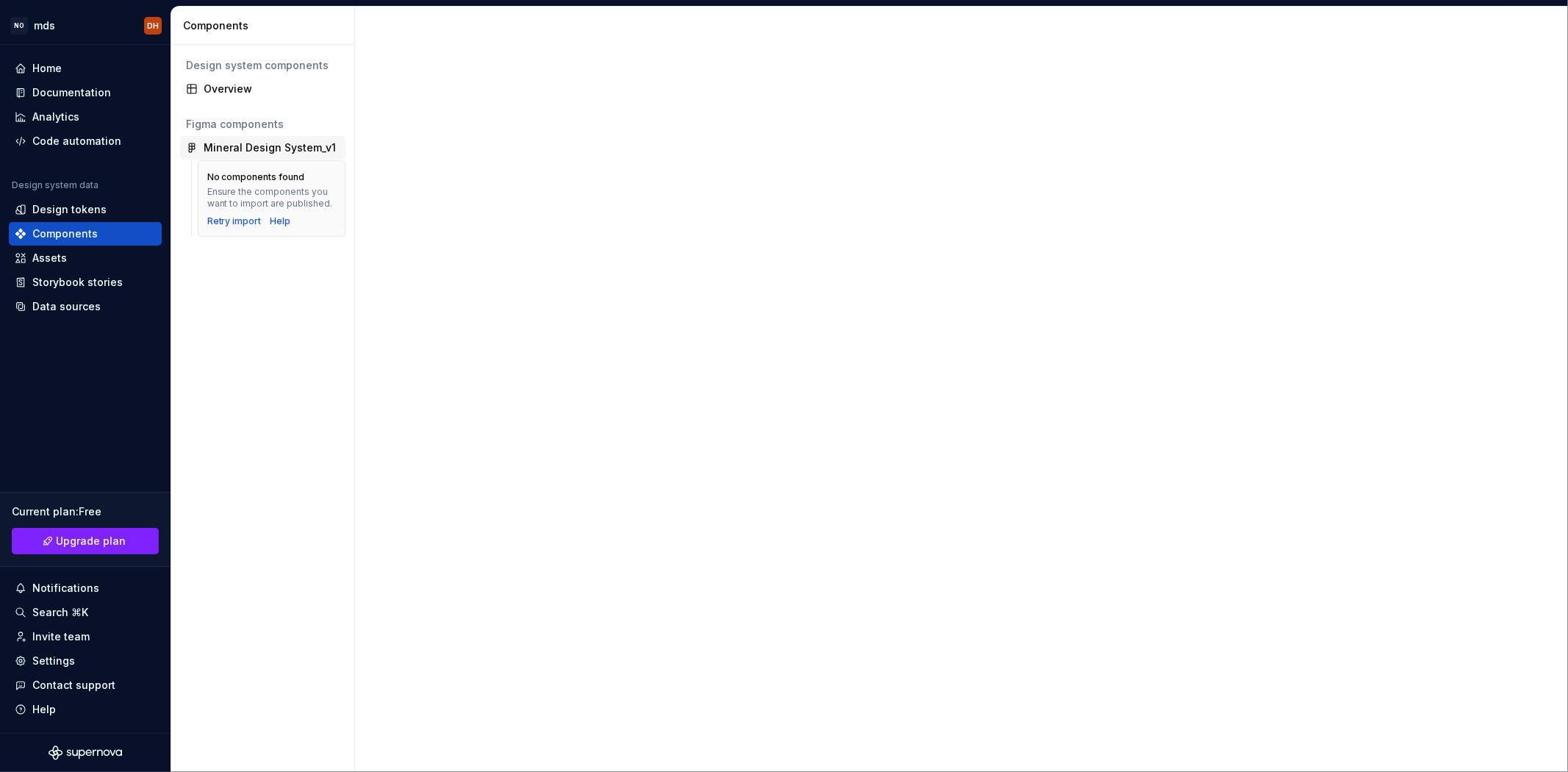
click at [297, 157] on div "Mineral Design System_v1" at bounding box center [262, 148] width 165 height 24
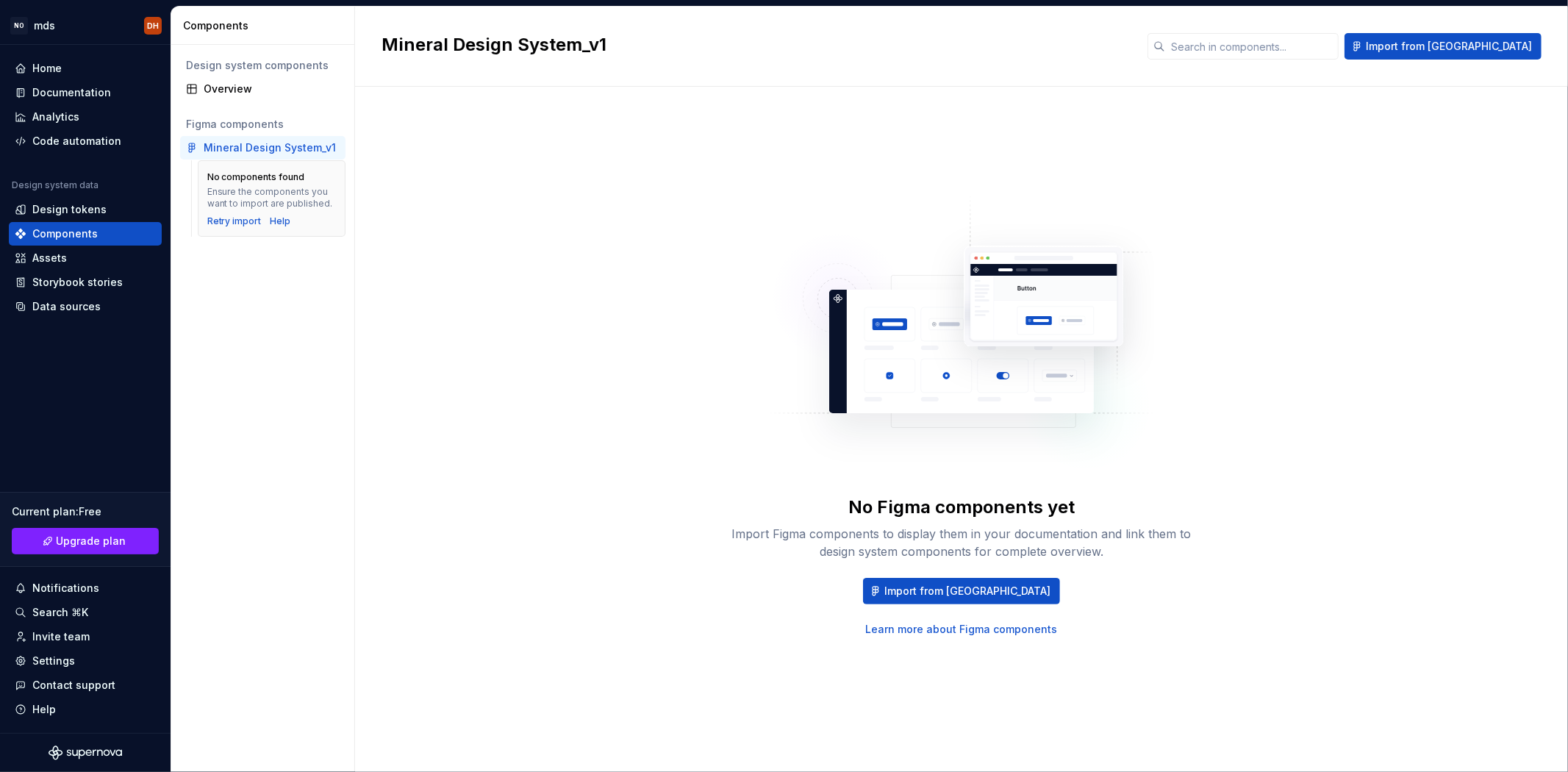
click at [298, 153] on div "Mineral Design System_v1" at bounding box center [269, 148] width 132 height 15
click at [1483, 45] on span "Import from [GEOGRAPHIC_DATA]" at bounding box center [1449, 46] width 166 height 15
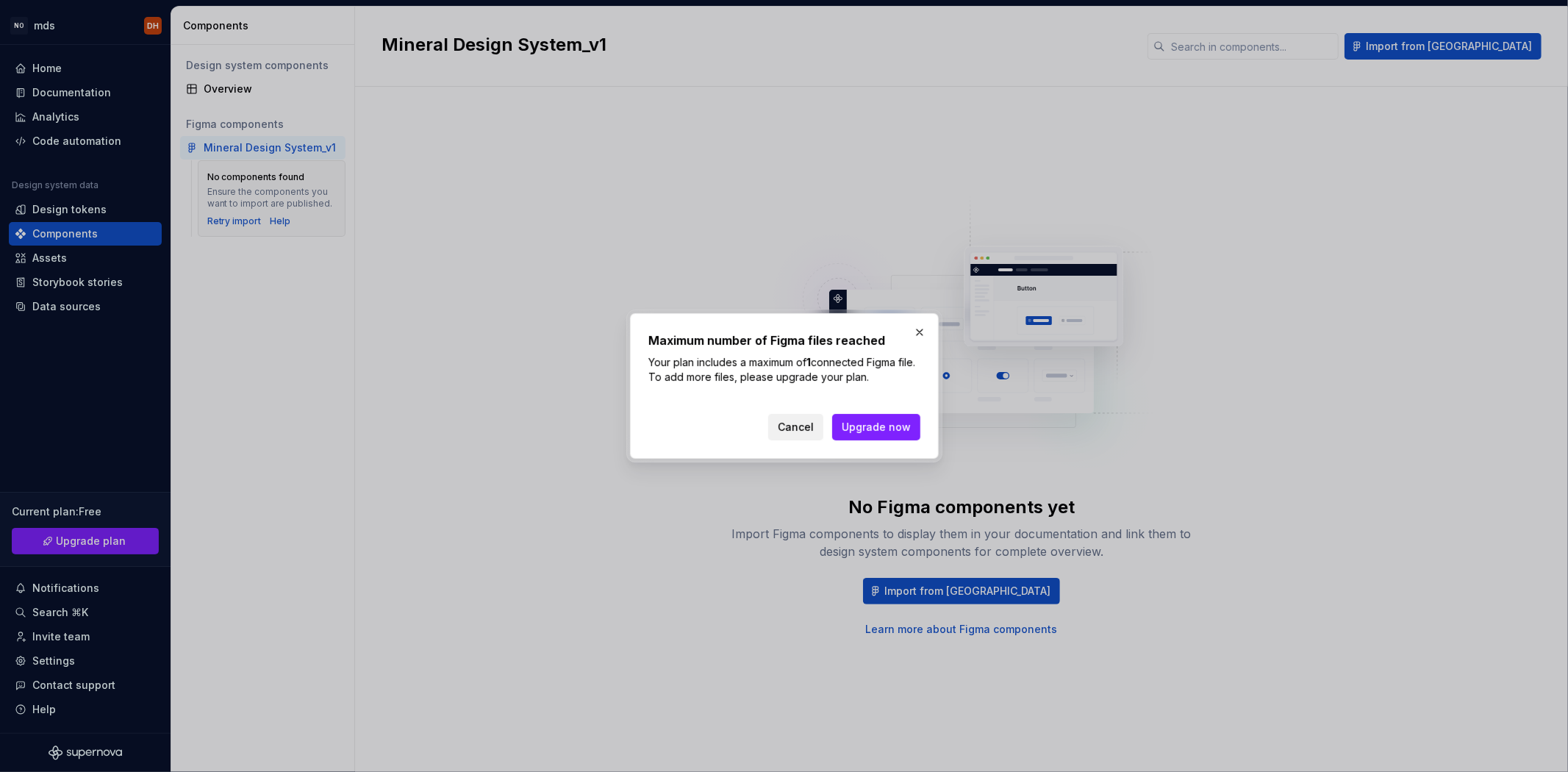
click at [809, 431] on span "Cancel" at bounding box center [795, 427] width 36 height 15
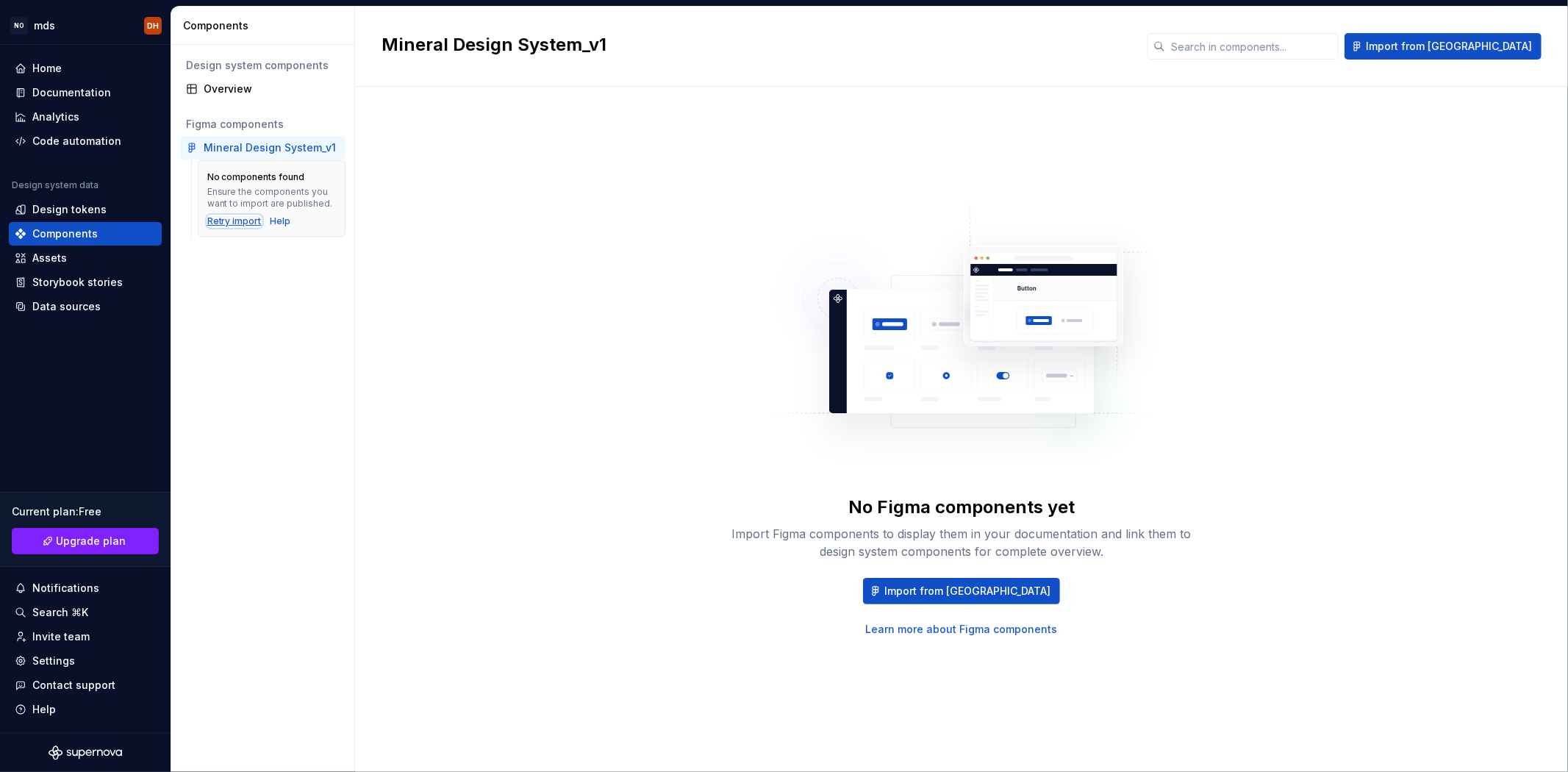
click at [228, 226] on div "Retry import" at bounding box center [234, 221] width 55 height 12
